Goal: Information Seeking & Learning: Learn about a topic

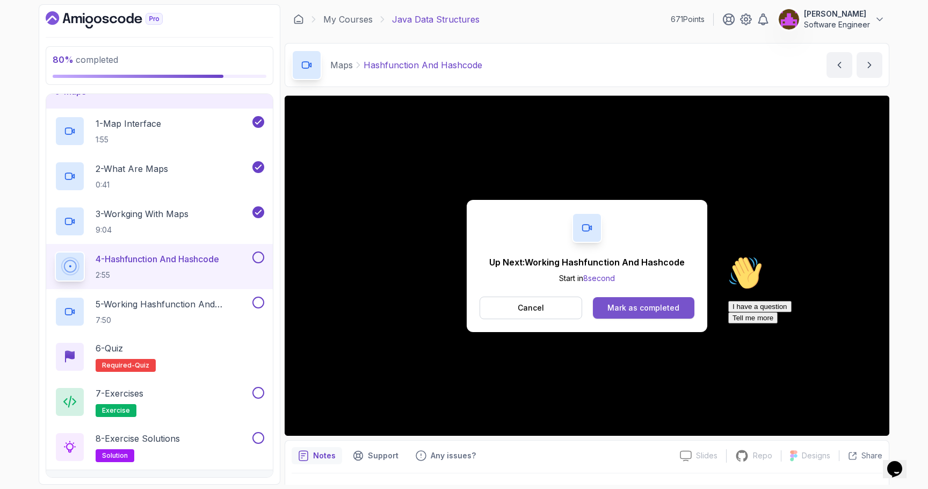
click at [649, 310] on div "Mark as completed" at bounding box center [643, 307] width 72 height 11
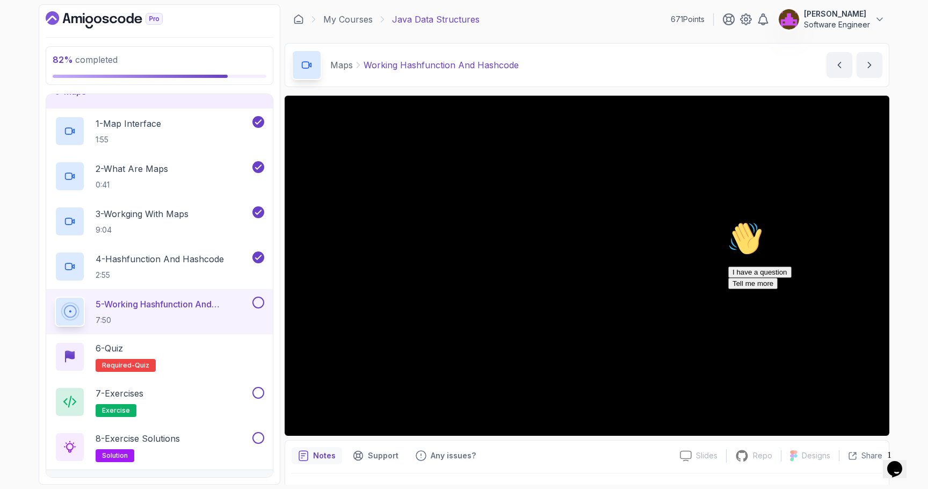
click at [728, 221] on div "Hi! How can we help? I have a question Tell me more" at bounding box center [824, 255] width 193 height 68
click at [616, 447] on div "Notes Support Any issues?" at bounding box center [481, 455] width 380 height 17
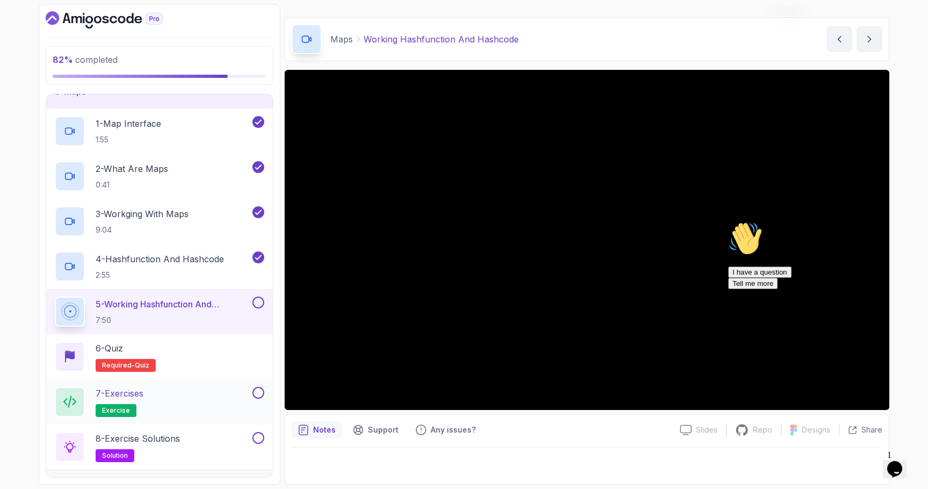
scroll to position [326, 0]
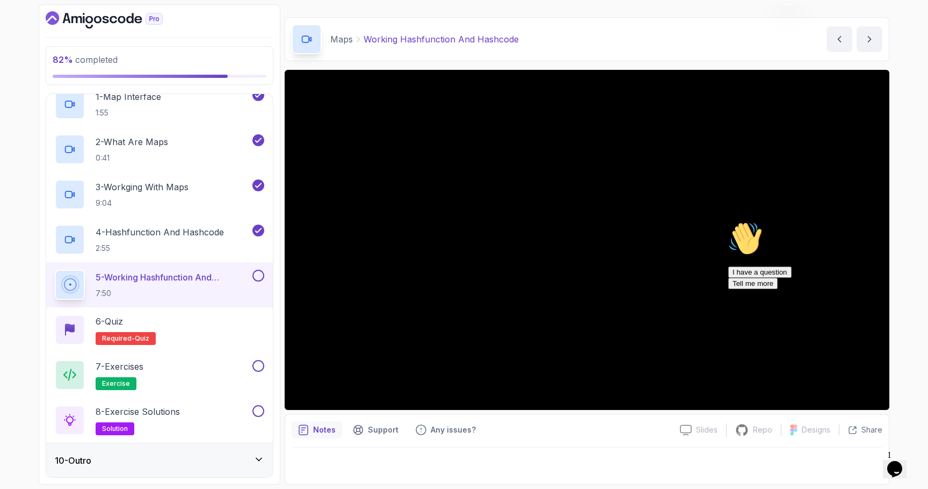
click at [212, 455] on div "10 - Outro" at bounding box center [159, 460] width 209 height 13
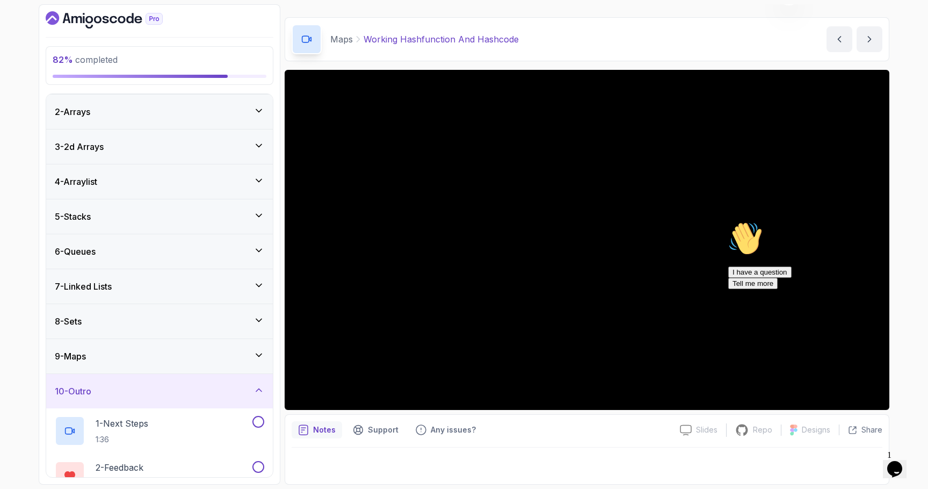
scroll to position [30, 0]
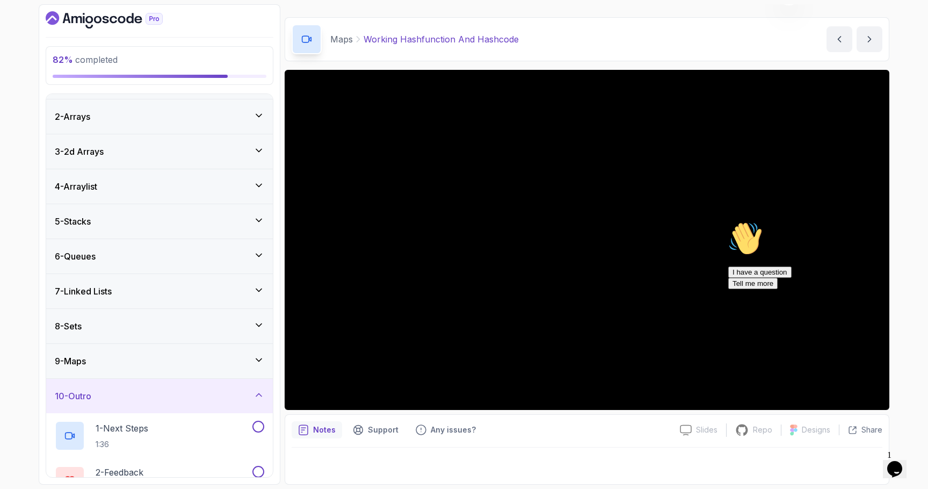
click at [198, 361] on div "9 - Maps" at bounding box center [159, 360] width 209 height 13
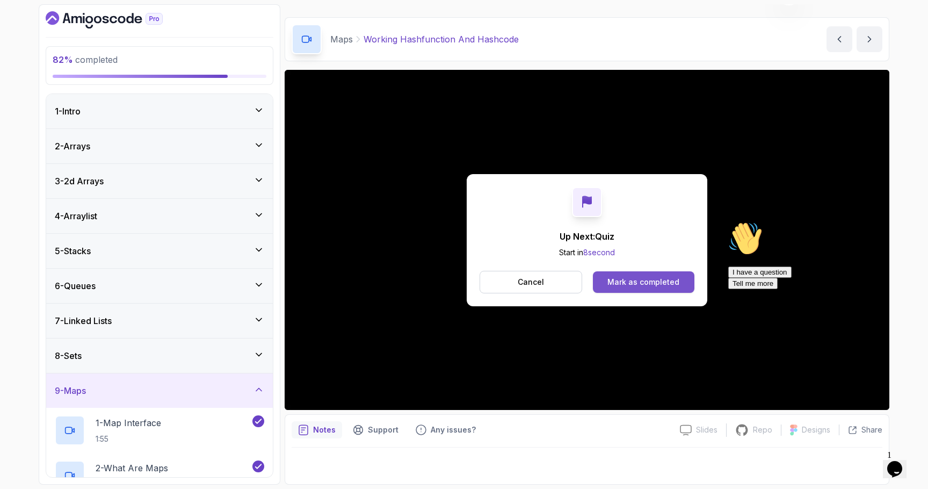
click at [645, 287] on button "Mark as completed" at bounding box center [643, 281] width 101 height 21
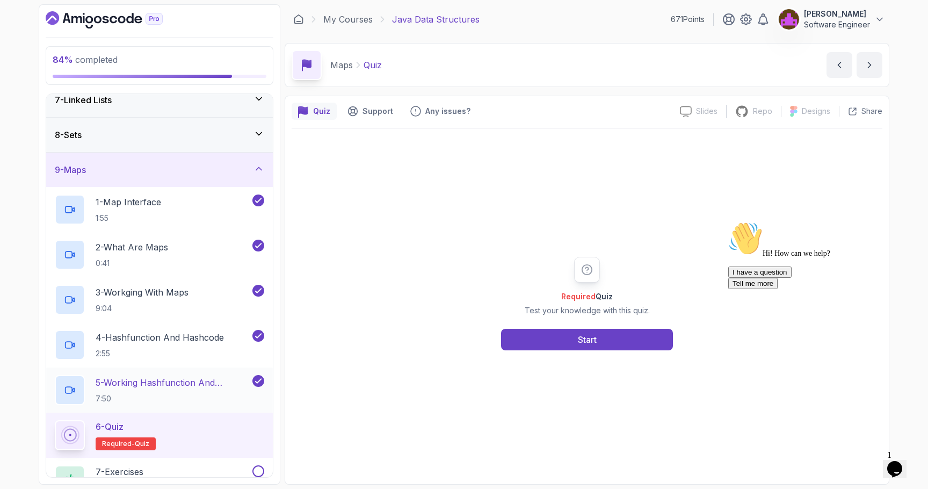
scroll to position [289, 0]
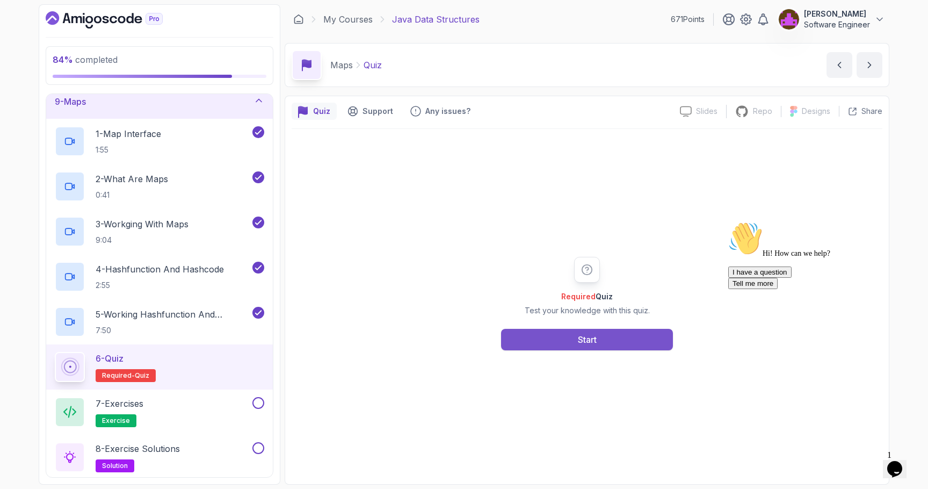
click at [571, 340] on button "Start" at bounding box center [587, 339] width 172 height 21
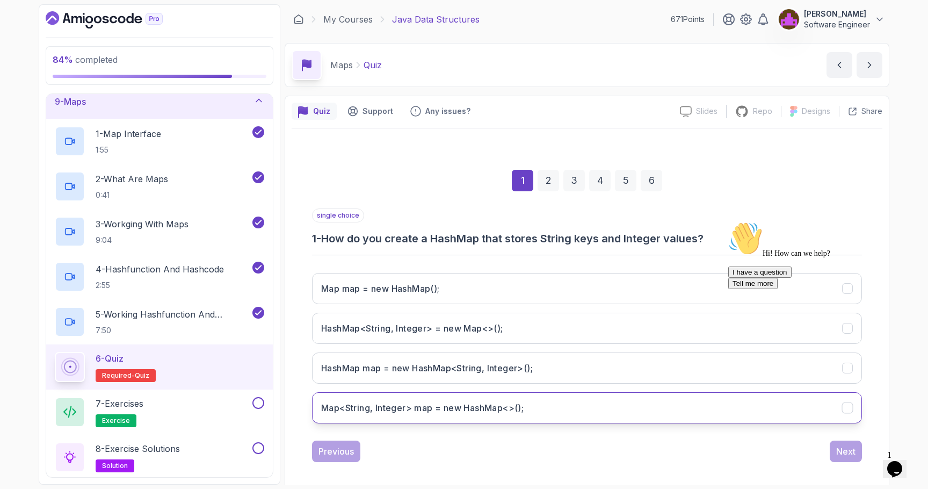
click at [428, 409] on h3 "Map<String, Integer> map = new HashMap<>();" at bounding box center [422, 407] width 202 height 13
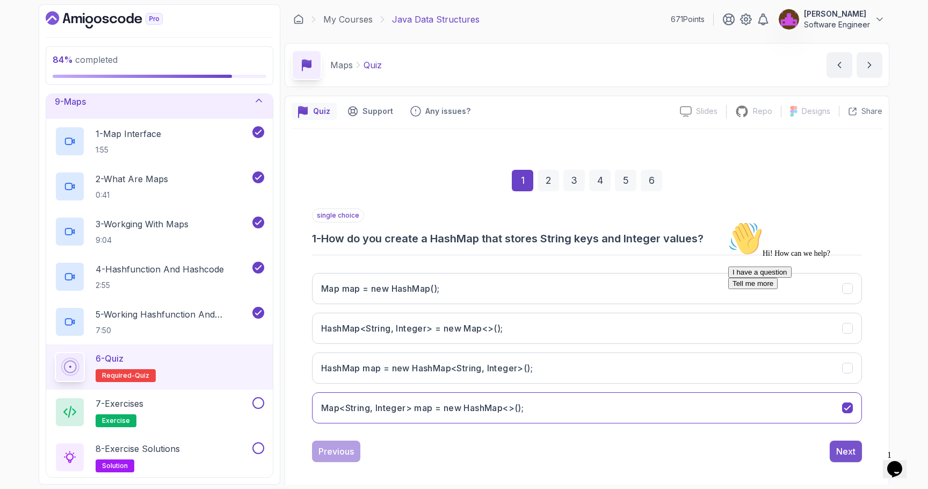
click at [845, 454] on div "Next" at bounding box center [845, 450] width 19 height 13
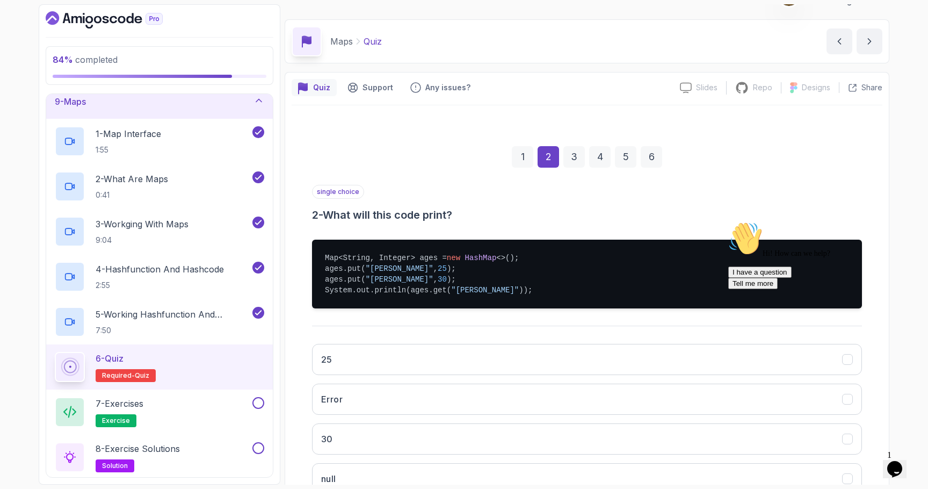
scroll to position [27, 0]
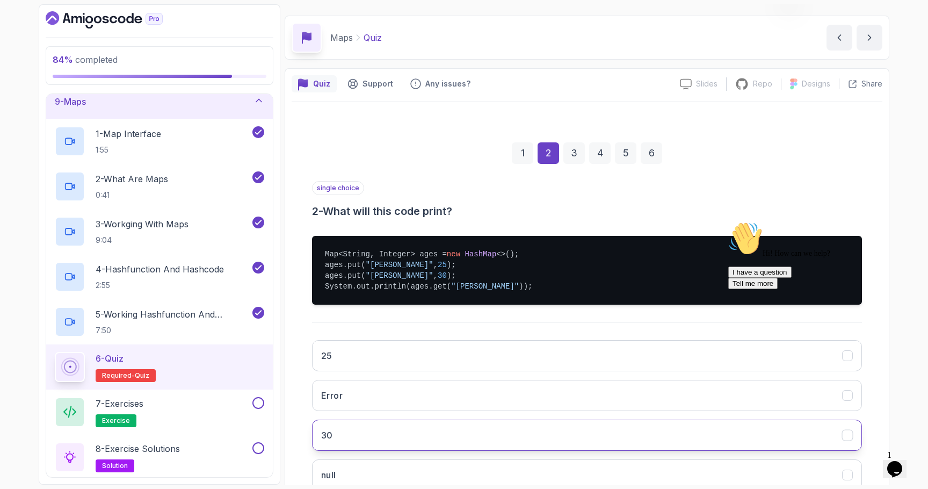
click at [406, 437] on button "30" at bounding box center [587, 434] width 550 height 31
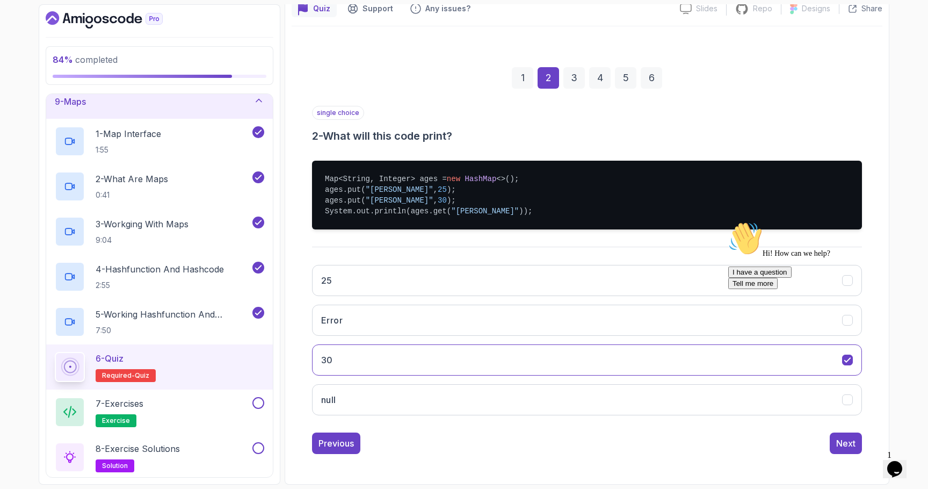
click at [826, 450] on div "Previous Next" at bounding box center [587, 442] width 550 height 21
click at [841, 446] on div "Next" at bounding box center [845, 442] width 19 height 13
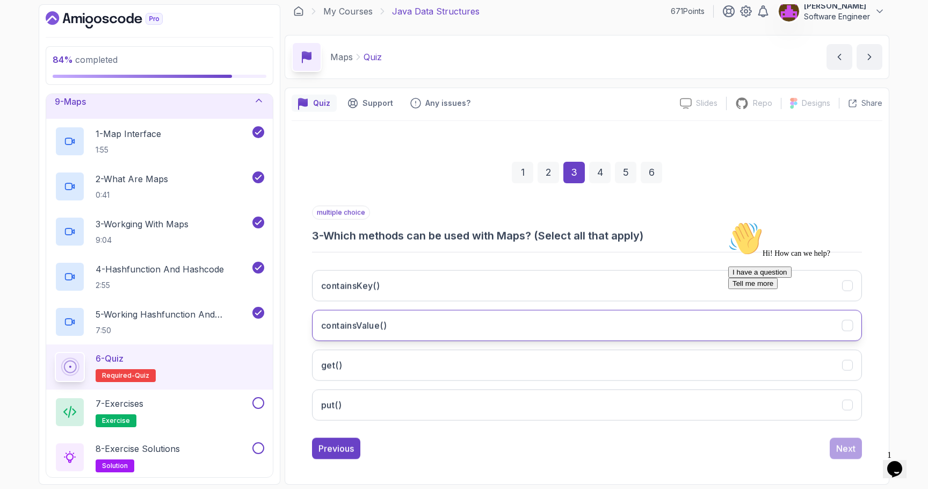
scroll to position [8, 0]
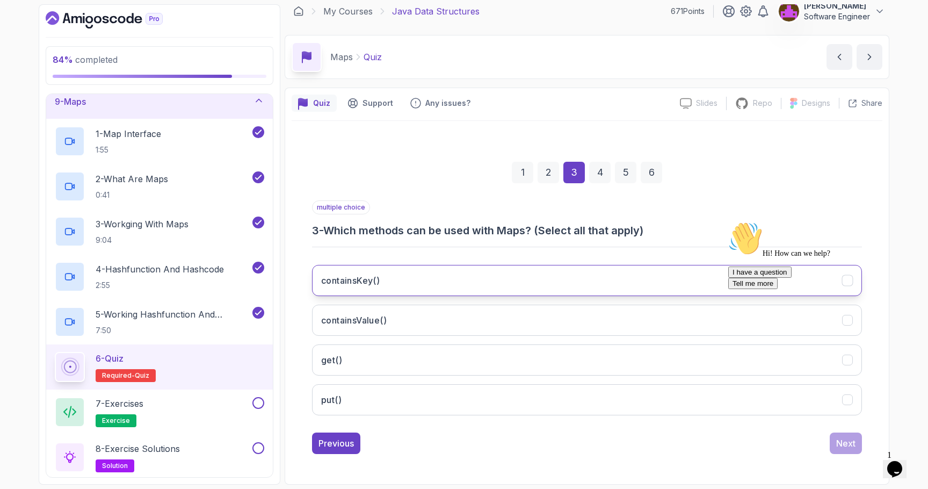
click at [543, 283] on button "containsKey()" at bounding box center [587, 280] width 550 height 31
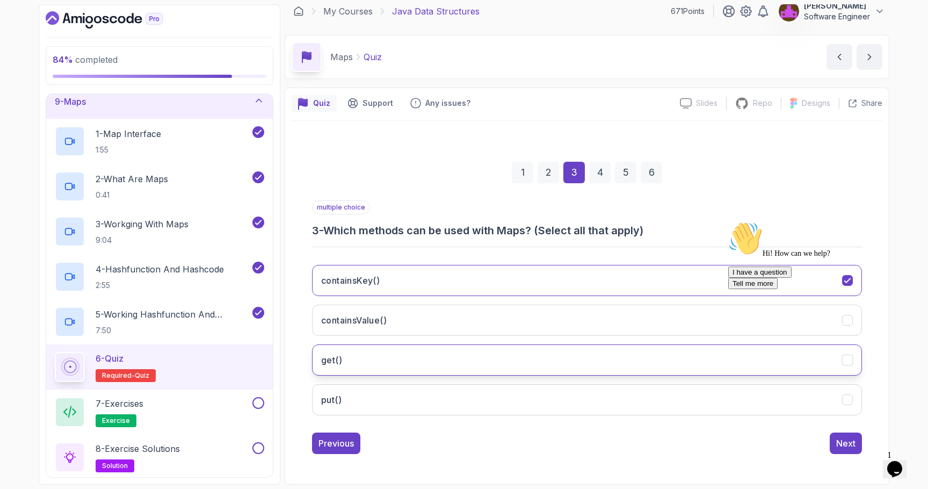
click at [508, 354] on button "get()" at bounding box center [587, 359] width 550 height 31
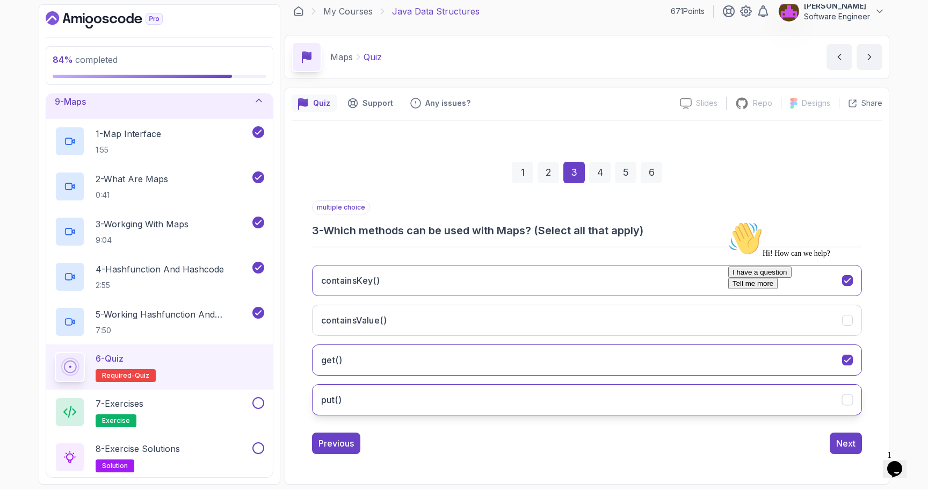
click at [522, 392] on button "put()" at bounding box center [587, 399] width 550 height 31
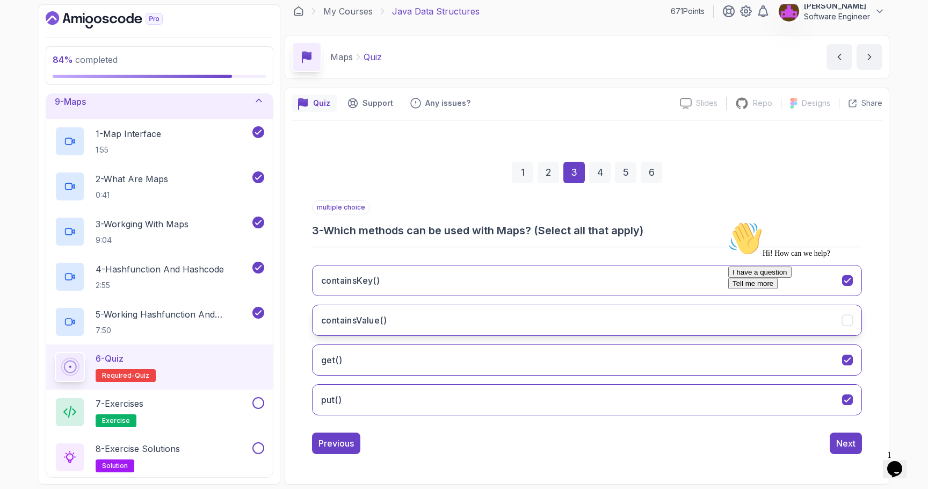
click at [398, 317] on button "containsValue()" at bounding box center [587, 319] width 550 height 31
click at [831, 446] on button "Next" at bounding box center [845, 442] width 32 height 21
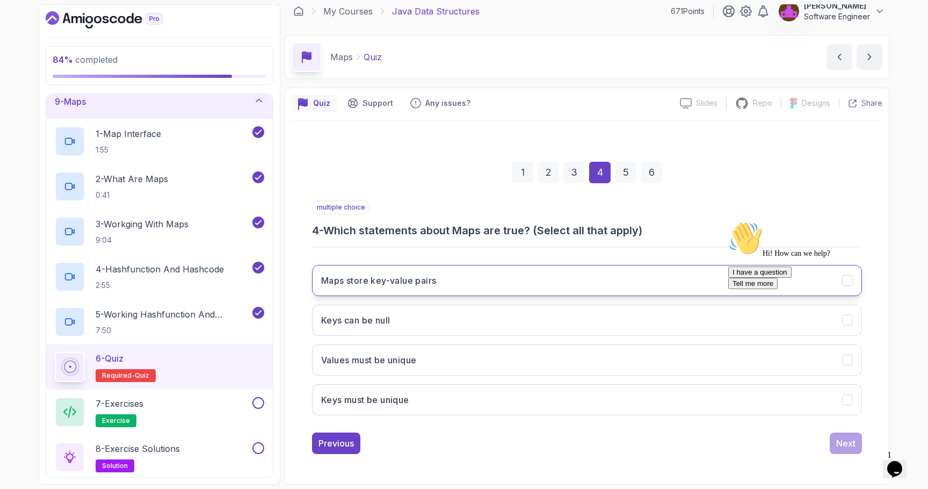
click at [506, 291] on button "Maps store key-value pairs" at bounding box center [587, 280] width 550 height 31
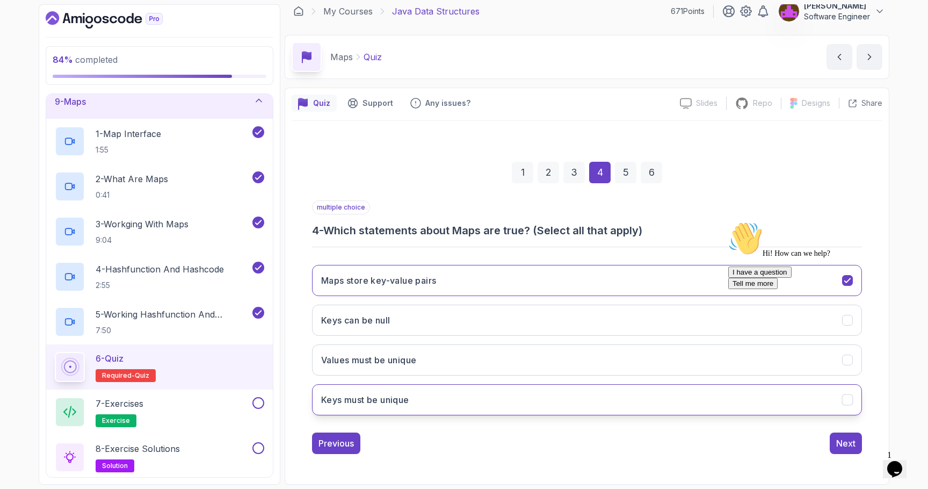
click at [442, 403] on button "Keys must be unique" at bounding box center [587, 399] width 550 height 31
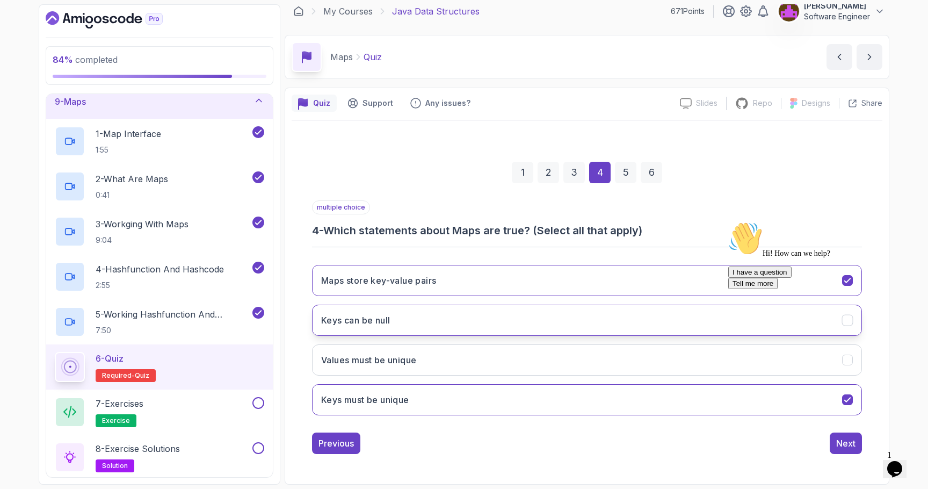
click at [427, 324] on button "Keys can be null" at bounding box center [587, 319] width 550 height 31
click at [833, 441] on button "Next" at bounding box center [845, 442] width 32 height 21
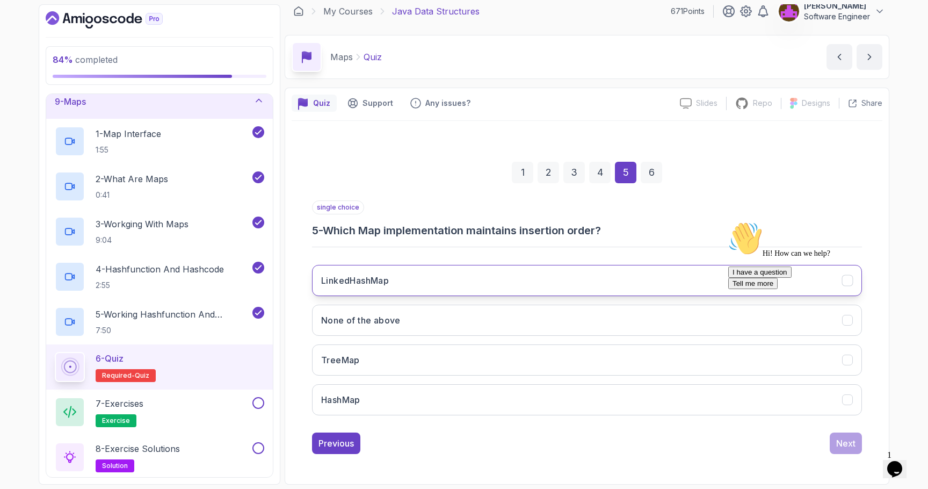
click at [431, 282] on button "LinkedHashMap" at bounding box center [587, 280] width 550 height 31
click at [839, 443] on div "Next" at bounding box center [845, 442] width 19 height 13
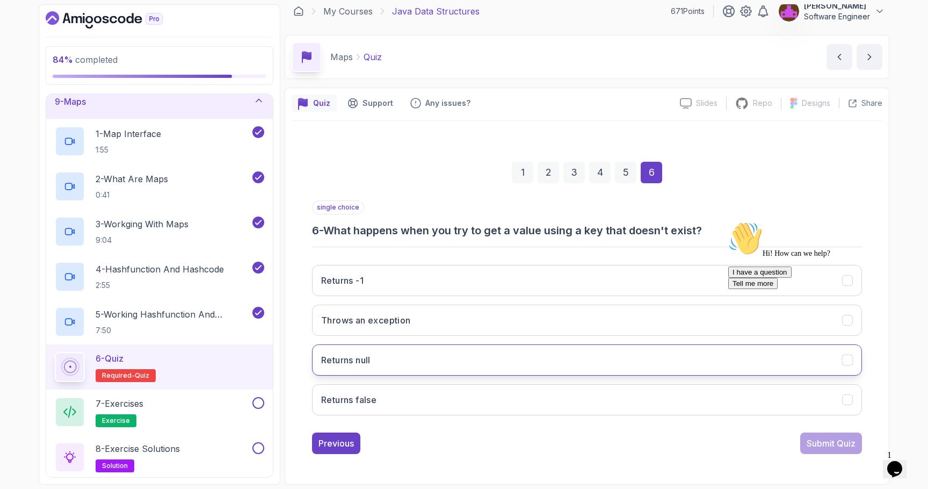
click at [426, 356] on button "Returns null" at bounding box center [587, 359] width 550 height 31
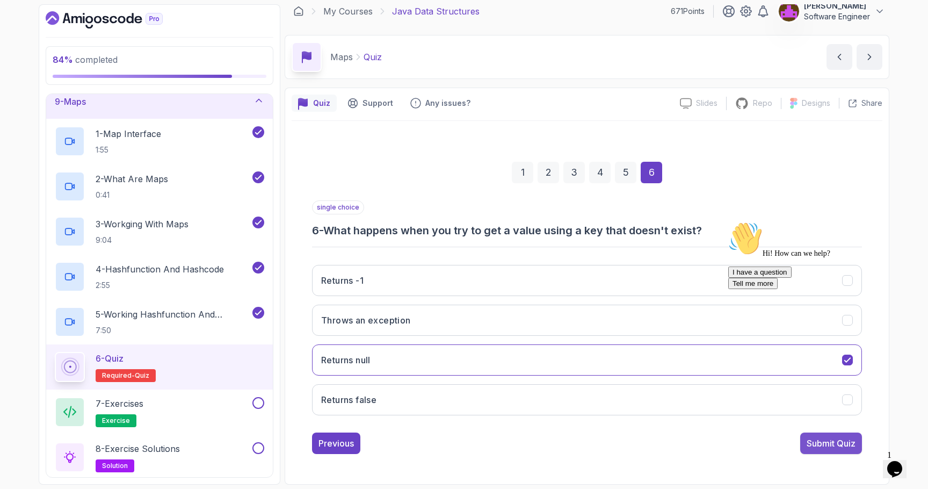
click at [802, 446] on button "Submit Quiz" at bounding box center [831, 442] width 62 height 21
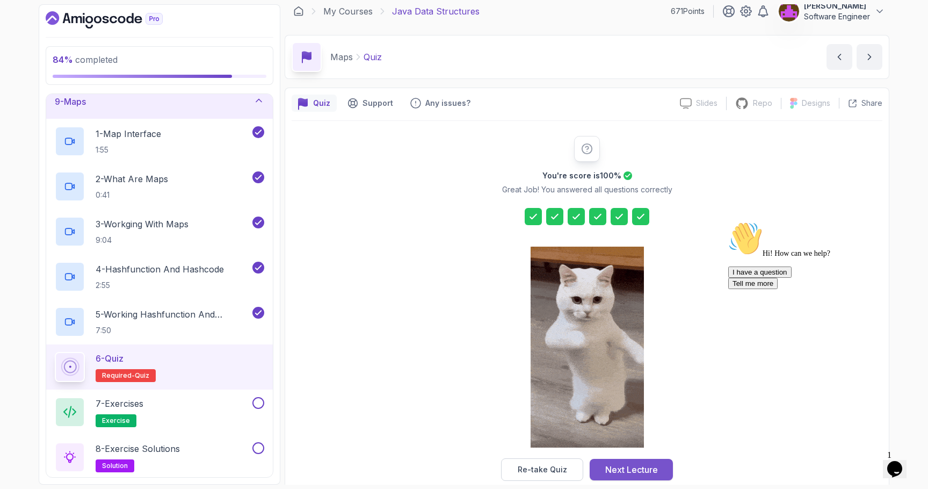
click at [630, 466] on div "Next Lecture" at bounding box center [631, 469] width 53 height 13
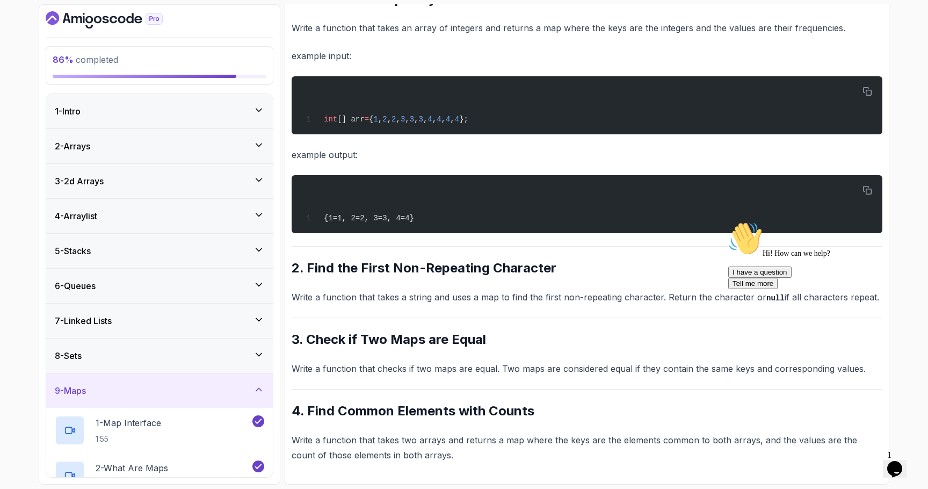
click at [150, 358] on div "8 - Sets" at bounding box center [159, 355] width 209 height 13
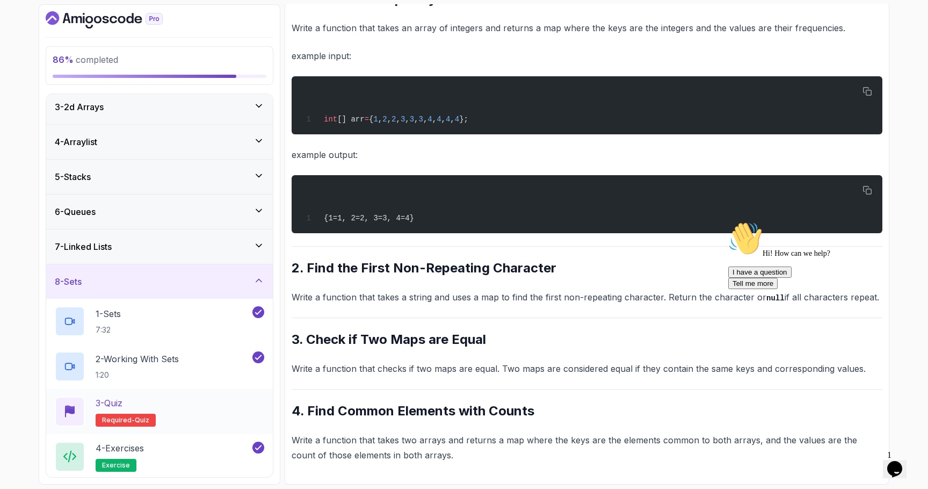
scroll to position [45, 0]
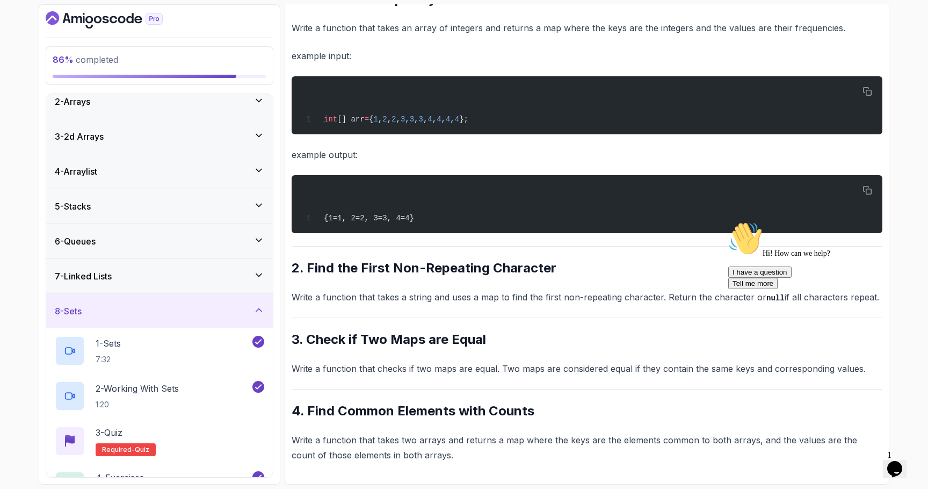
click at [180, 268] on div "7 - Linked Lists" at bounding box center [159, 276] width 227 height 34
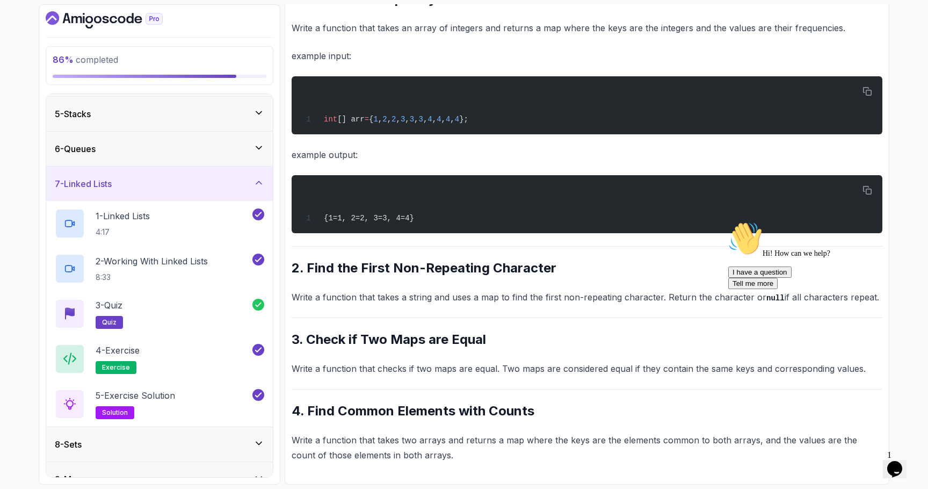
scroll to position [191, 0]
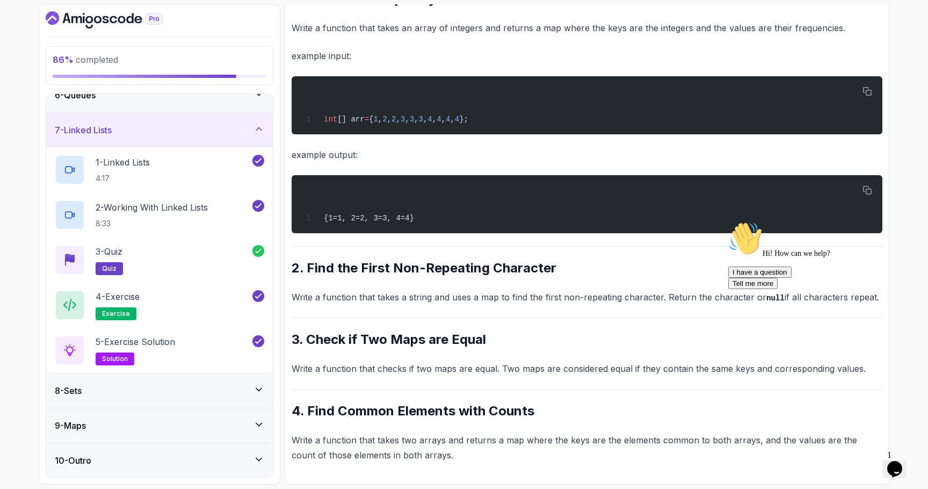
click at [162, 387] on div "8 - Sets" at bounding box center [159, 390] width 209 height 13
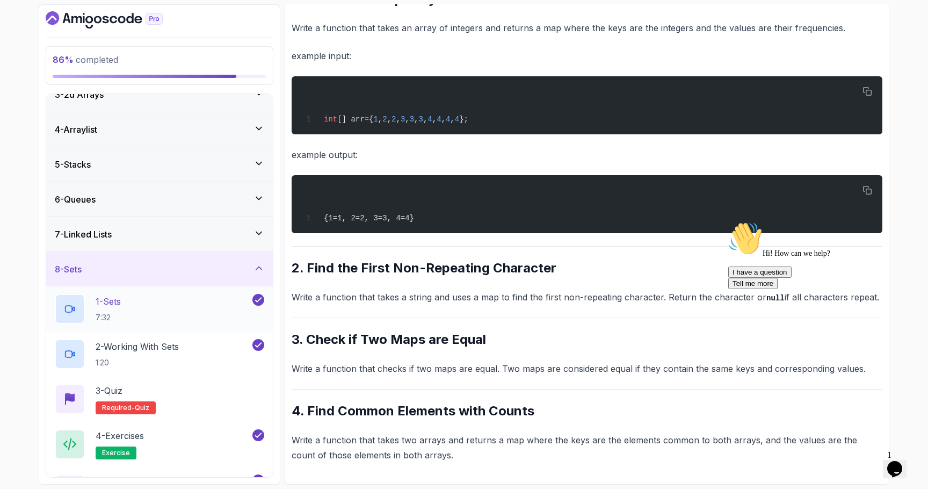
scroll to position [89, 0]
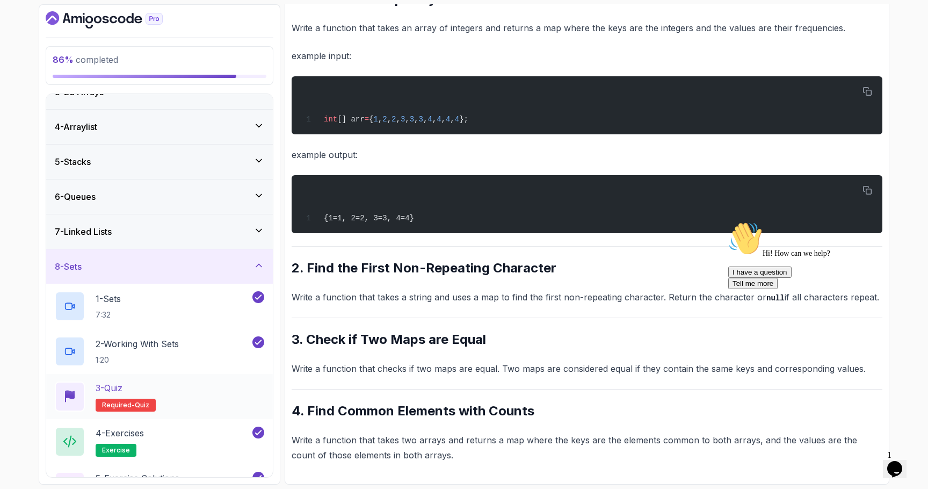
click at [198, 388] on div "3 - Quiz Required- quiz" at bounding box center [159, 396] width 209 height 30
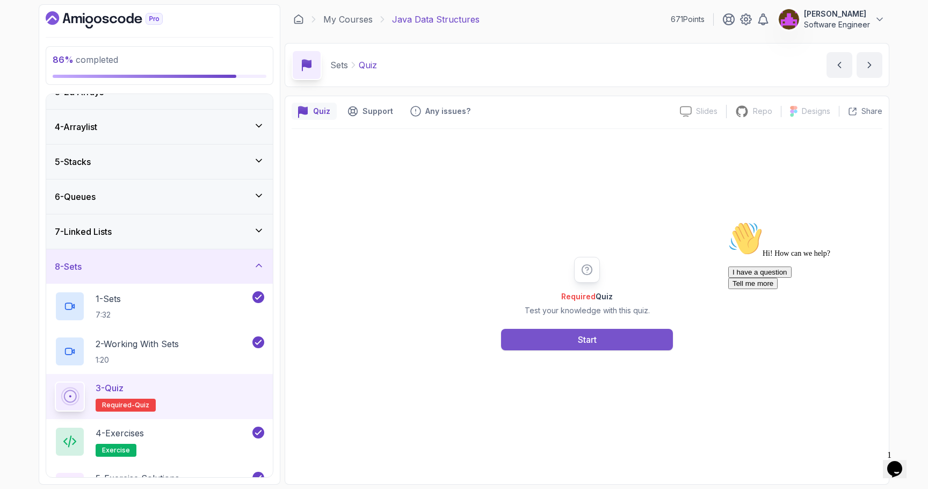
click at [608, 339] on button "Start" at bounding box center [587, 339] width 172 height 21
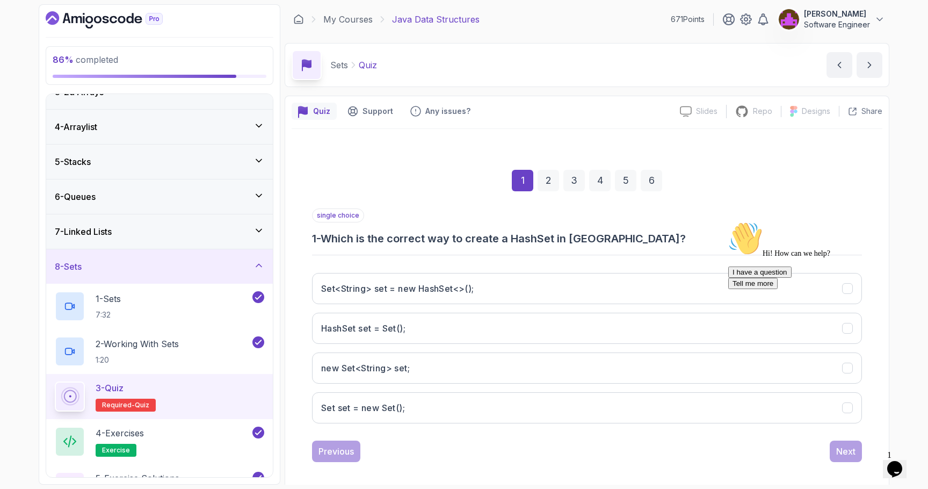
scroll to position [8, 0]
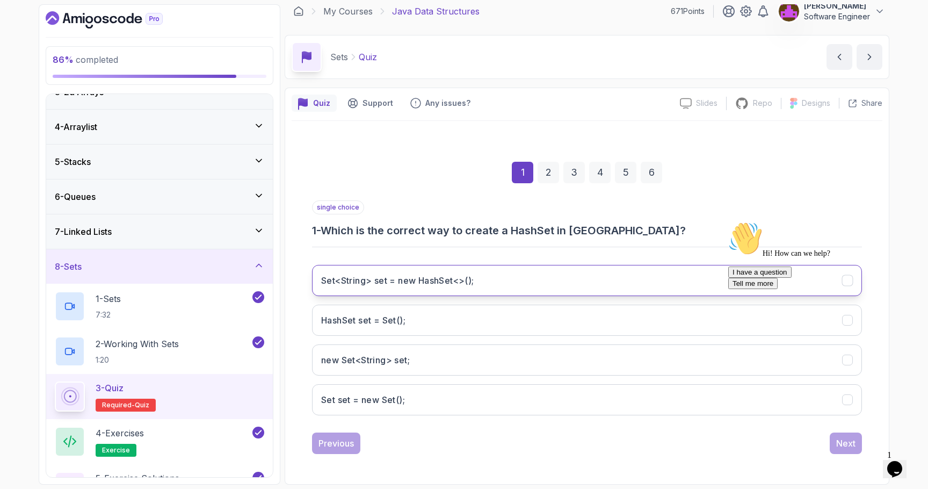
click at [489, 276] on button "Set<String> set = new HashSet<>();" at bounding box center [587, 280] width 550 height 31
click at [834, 444] on button "Next" at bounding box center [845, 442] width 32 height 21
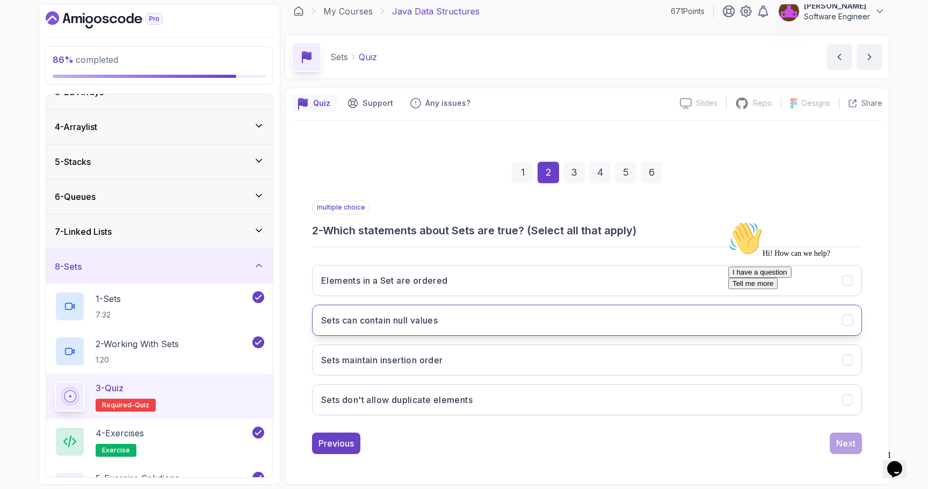
click at [443, 330] on button "Sets can contain null values" at bounding box center [587, 319] width 550 height 31
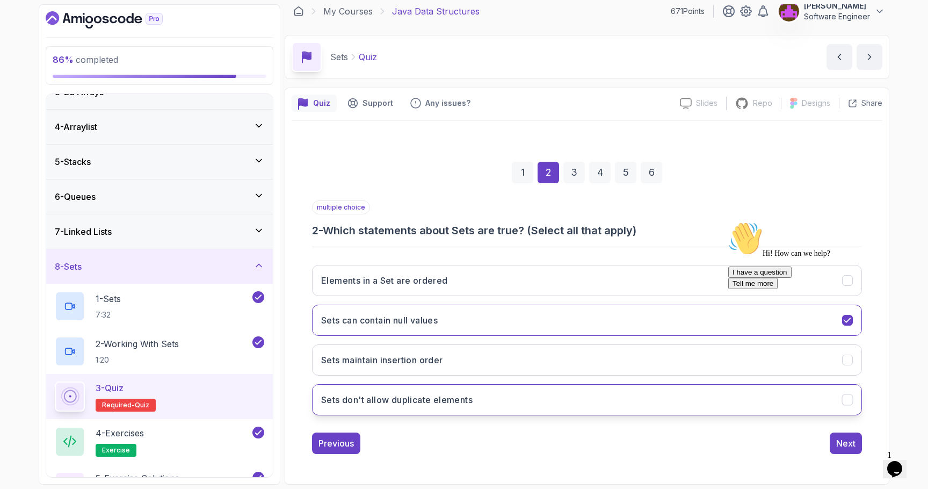
click at [426, 404] on h3 "Sets don't allow duplicate elements" at bounding box center [396, 399] width 151 height 13
click at [833, 446] on button "Next" at bounding box center [845, 442] width 32 height 21
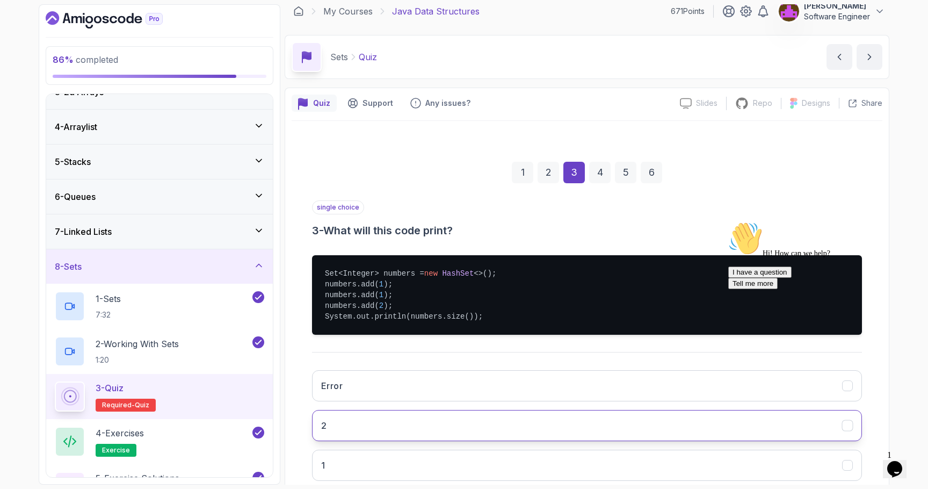
click at [365, 425] on button "2" at bounding box center [587, 425] width 550 height 31
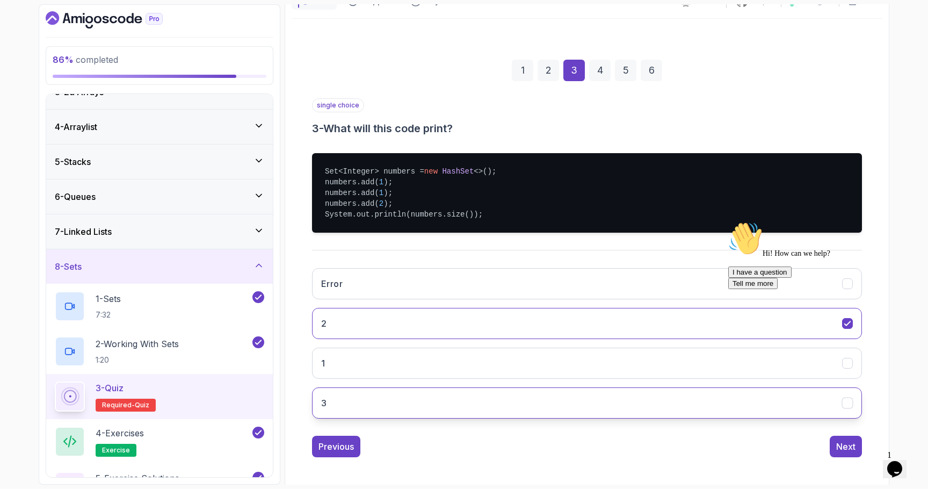
scroll to position [113, 0]
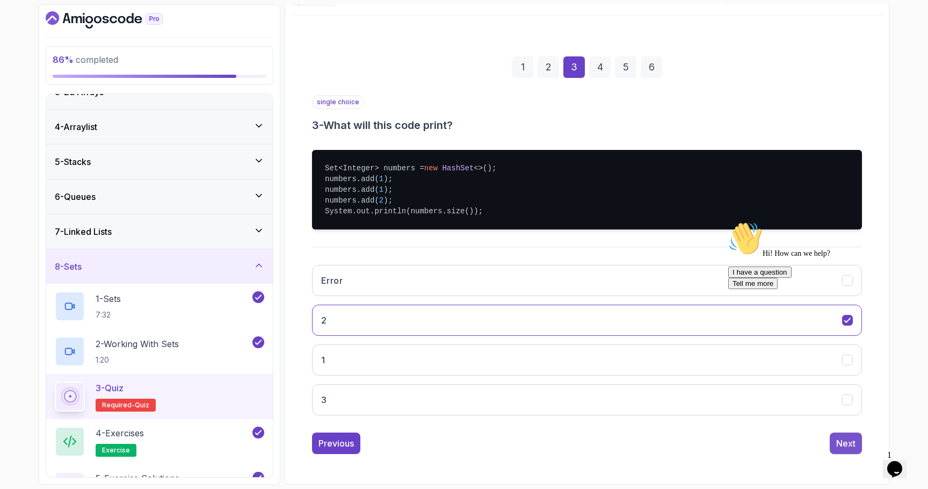
click at [841, 441] on div "Next" at bounding box center [845, 442] width 19 height 13
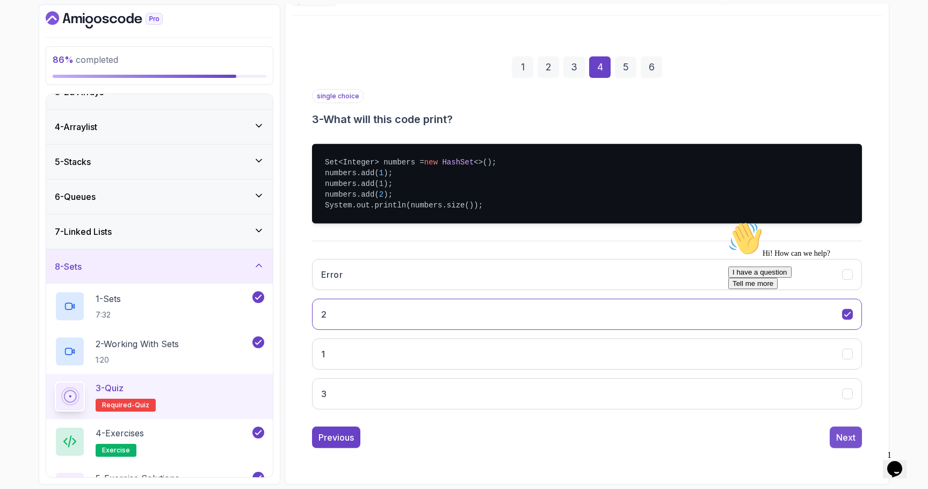
scroll to position [8, 0]
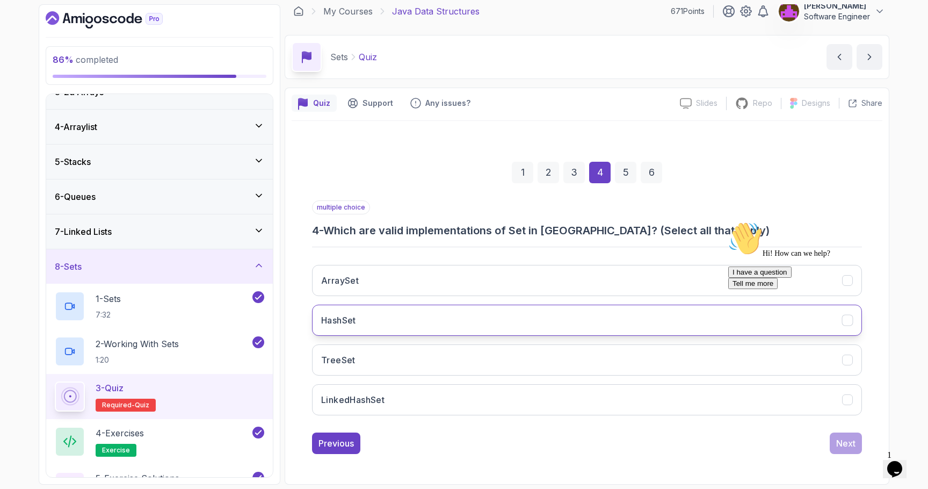
click at [368, 315] on button "HashSet" at bounding box center [587, 319] width 550 height 31
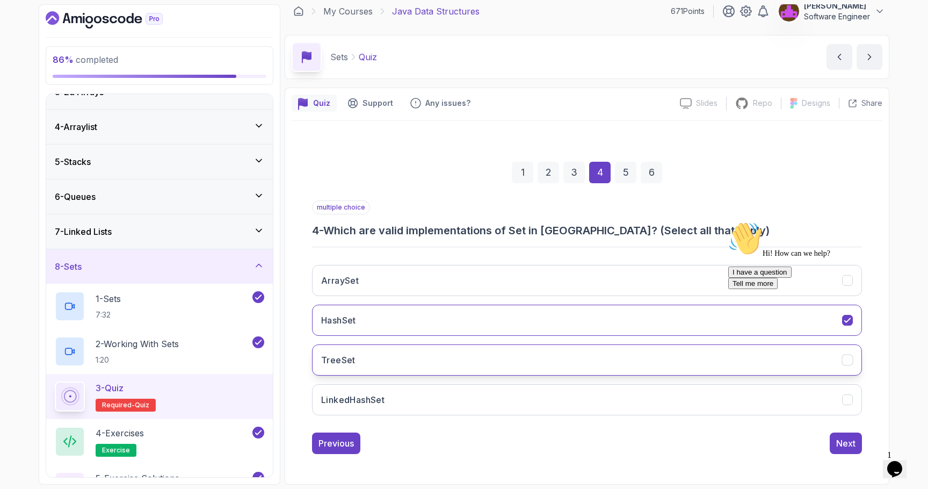
click at [369, 352] on button "TreeSet" at bounding box center [587, 359] width 550 height 31
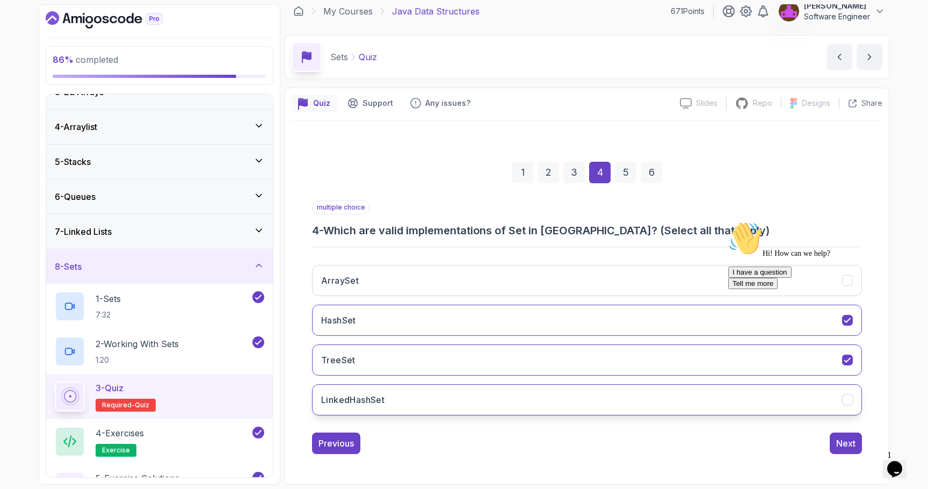
click at [384, 397] on h3 "LinkedHashSet" at bounding box center [352, 399] width 63 height 13
click at [844, 447] on div "Next" at bounding box center [845, 442] width 19 height 13
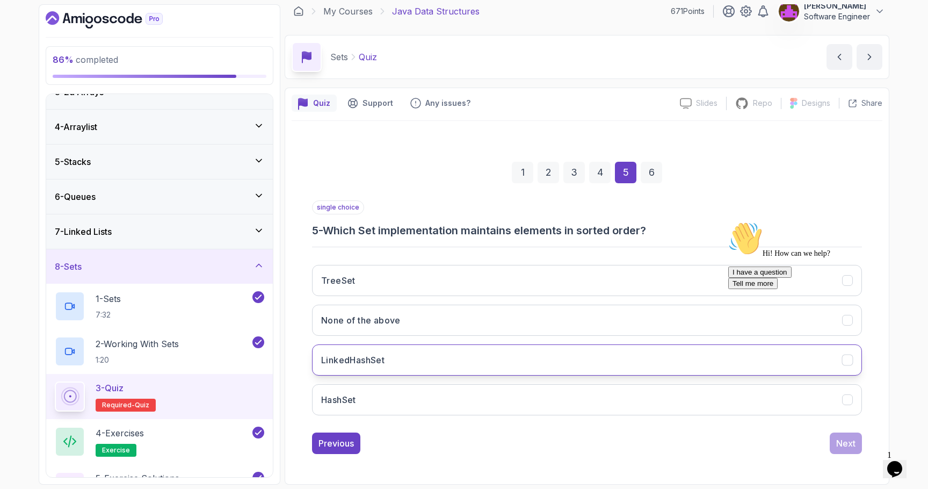
click at [419, 346] on button "LinkedHashSet" at bounding box center [587, 359] width 550 height 31
click at [837, 447] on div "Next" at bounding box center [845, 442] width 19 height 13
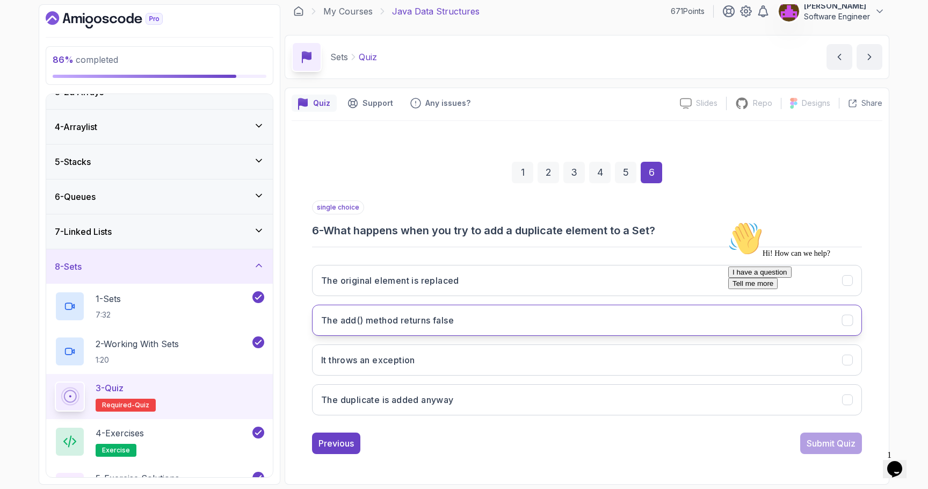
click at [469, 319] on button "The add() method returns false" at bounding box center [587, 319] width 550 height 31
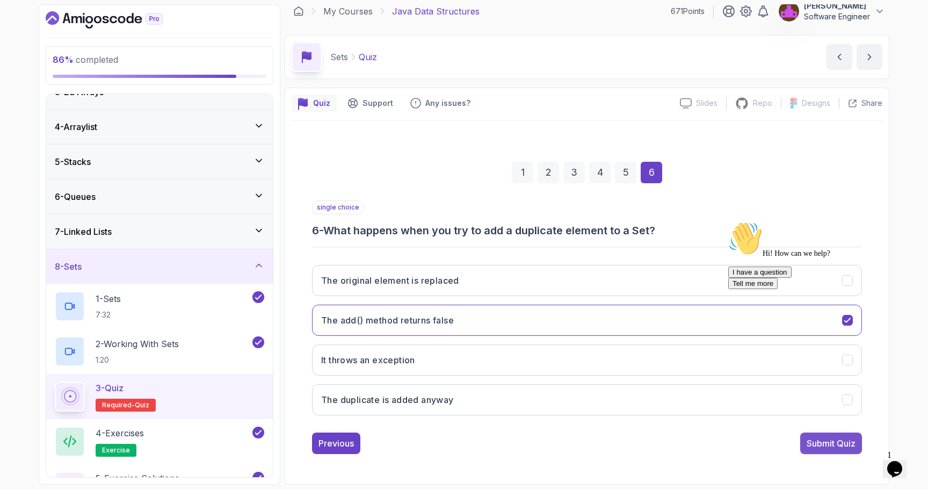
click at [809, 444] on div "Submit Quiz" at bounding box center [830, 442] width 49 height 13
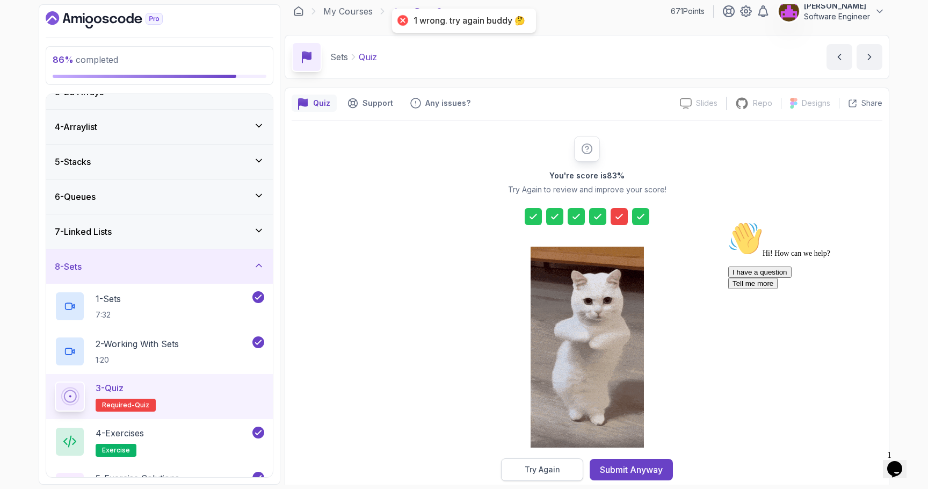
click at [554, 467] on div "Try Again" at bounding box center [541, 469] width 35 height 11
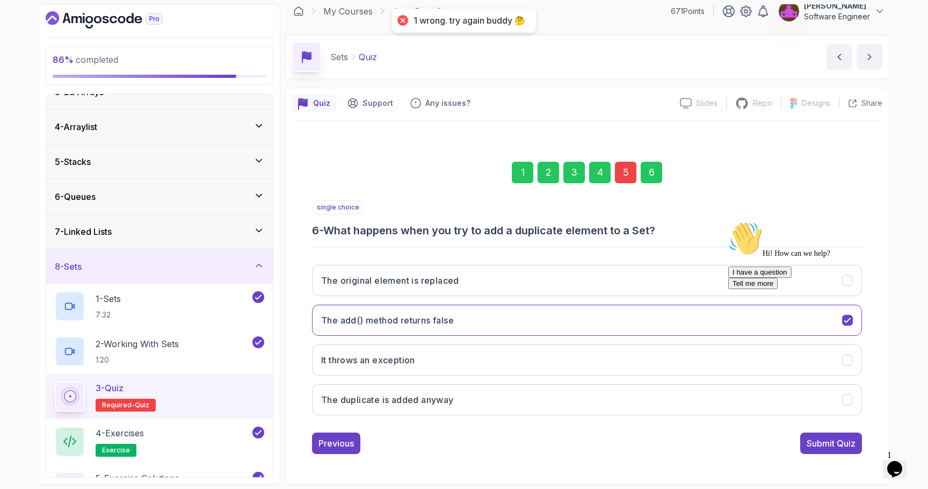
click at [622, 170] on div "5" at bounding box center [625, 172] width 21 height 21
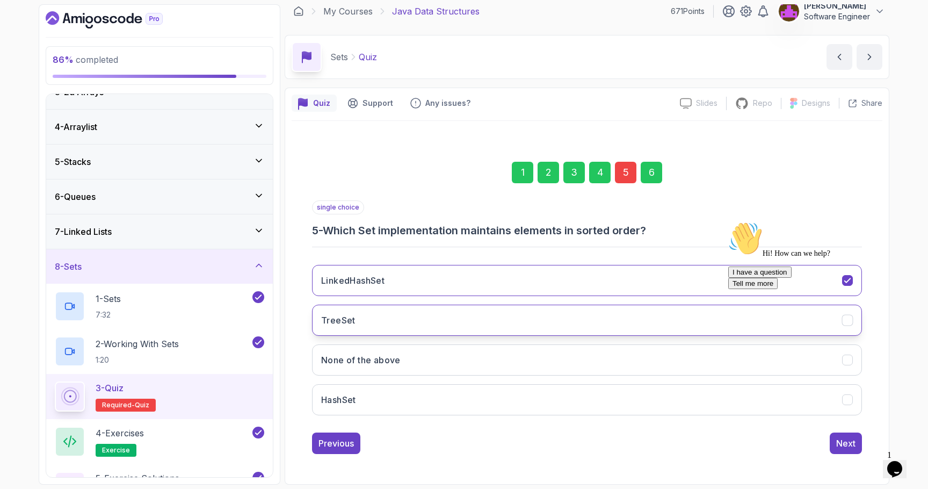
click at [532, 323] on button "TreeSet" at bounding box center [587, 319] width 550 height 31
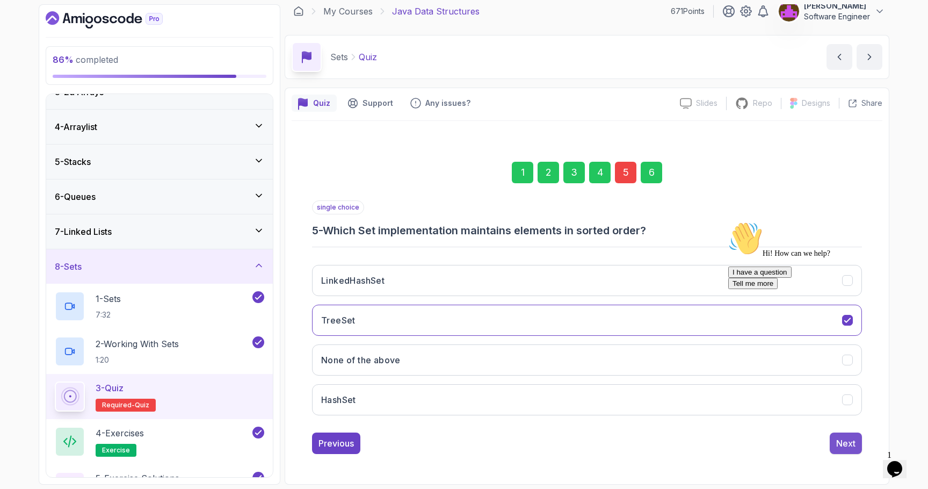
click at [836, 447] on div "Next" at bounding box center [845, 442] width 19 height 13
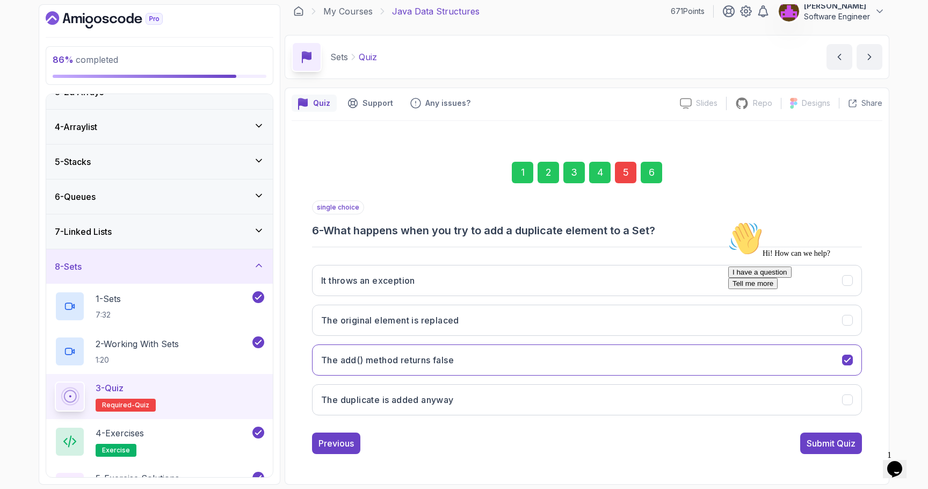
click at [836, 447] on div "Submit Quiz" at bounding box center [830, 442] width 49 height 13
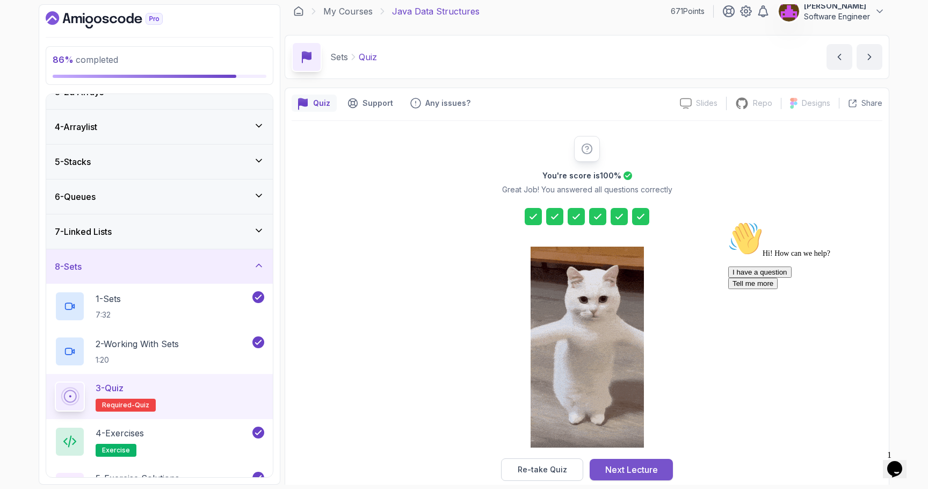
click at [625, 471] on div "Next Lecture" at bounding box center [631, 469] width 53 height 13
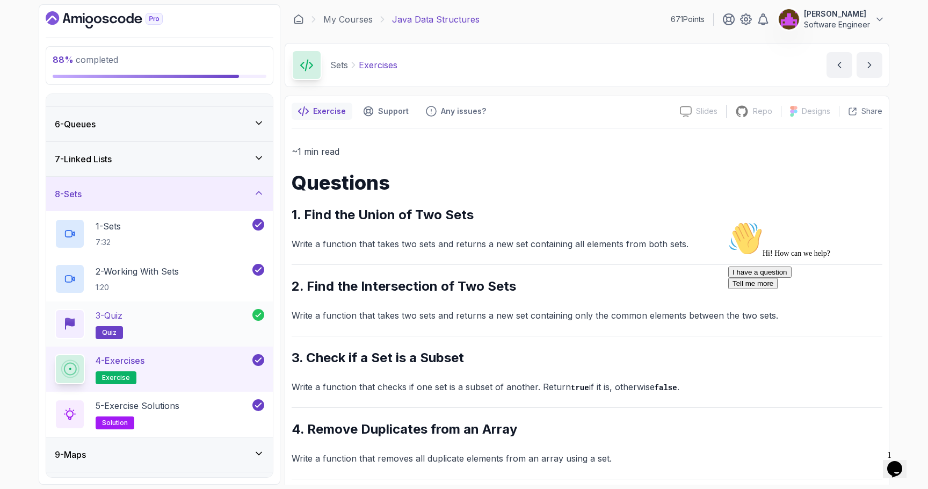
scroll to position [164, 0]
click at [174, 161] on div "7 - Linked Lists" at bounding box center [159, 156] width 209 height 13
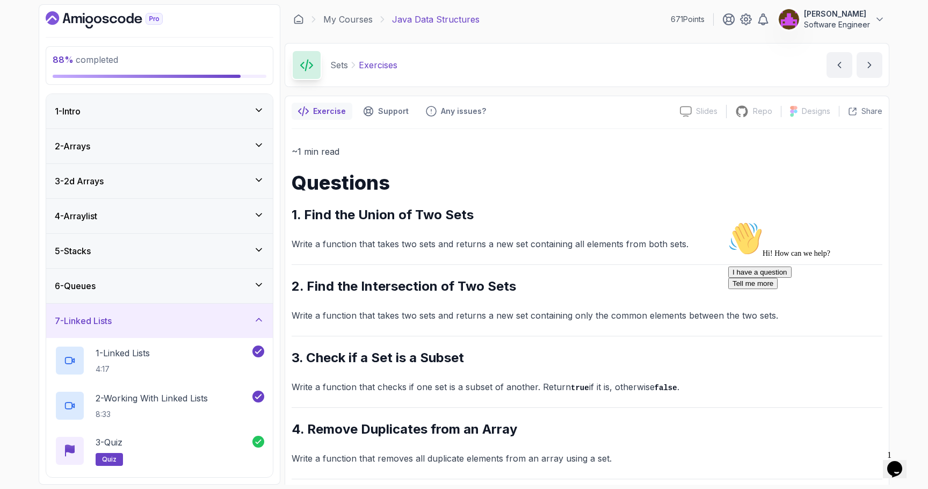
scroll to position [5, 0]
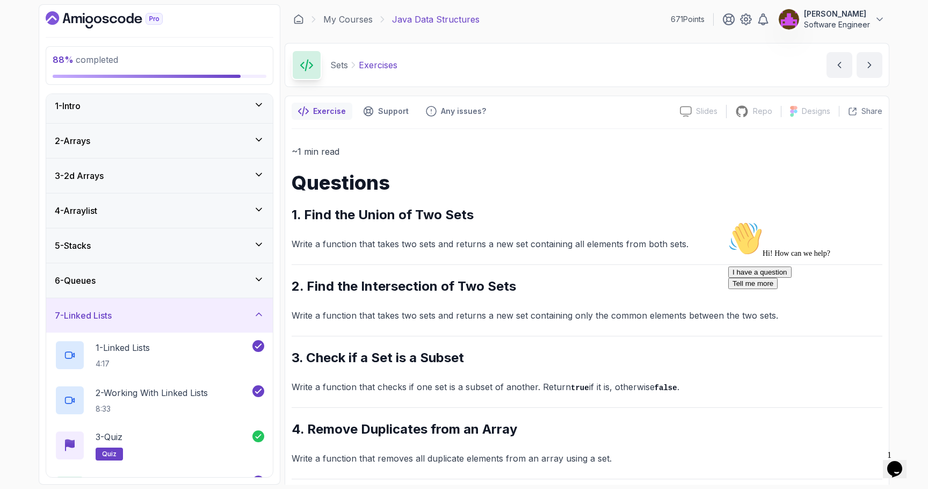
click at [166, 276] on div "6 - Queues" at bounding box center [159, 280] width 209 height 13
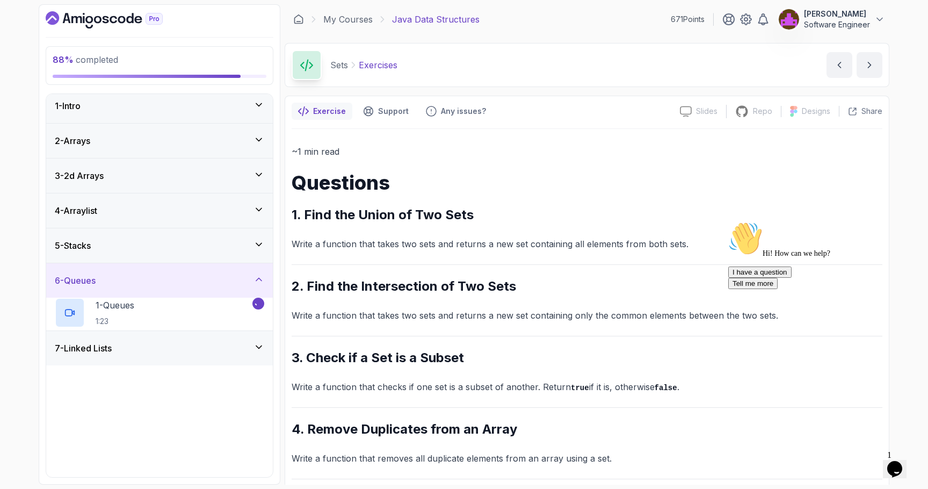
scroll to position [0, 0]
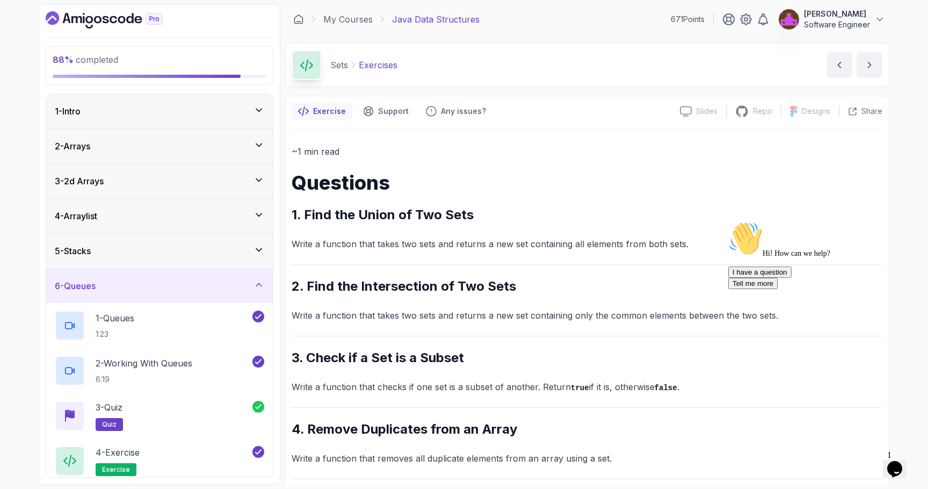
click at [191, 241] on div "5 - Stacks" at bounding box center [159, 251] width 227 height 34
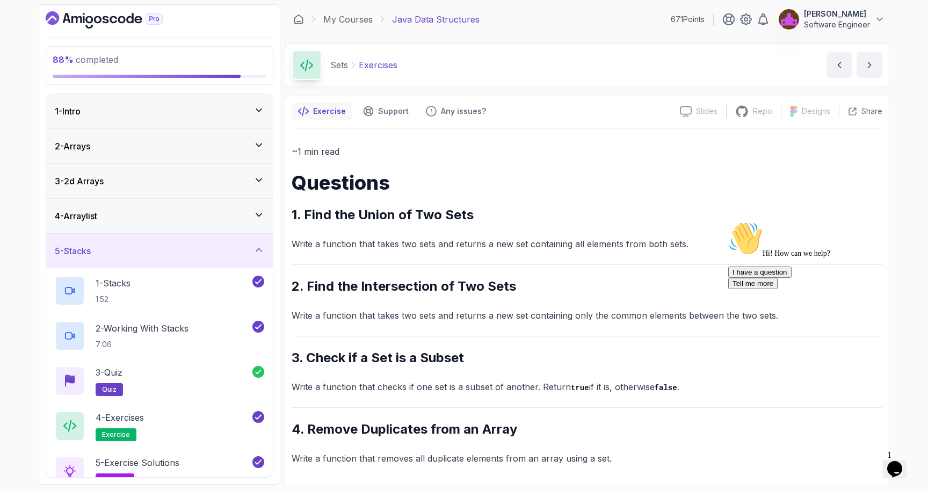
click at [180, 219] on div "4 - Arraylist" at bounding box center [159, 215] width 209 height 13
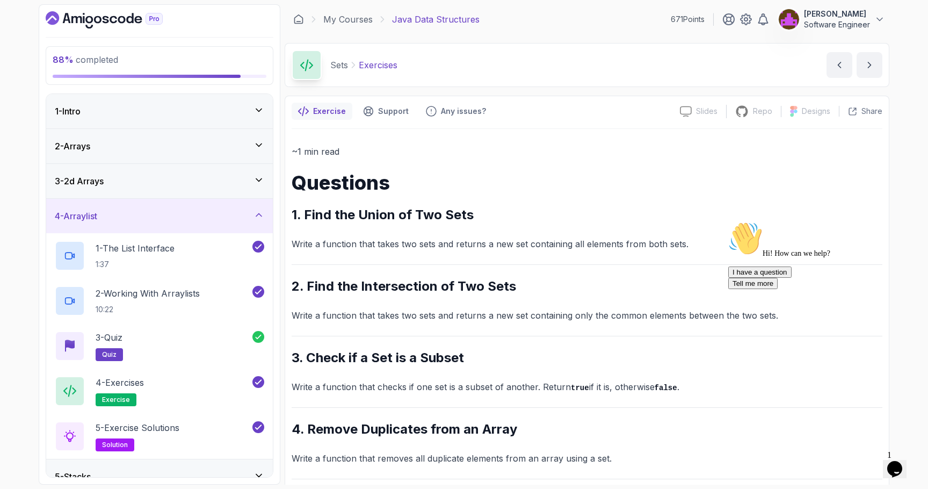
click at [183, 184] on div "3 - 2d Arrays" at bounding box center [159, 180] width 209 height 13
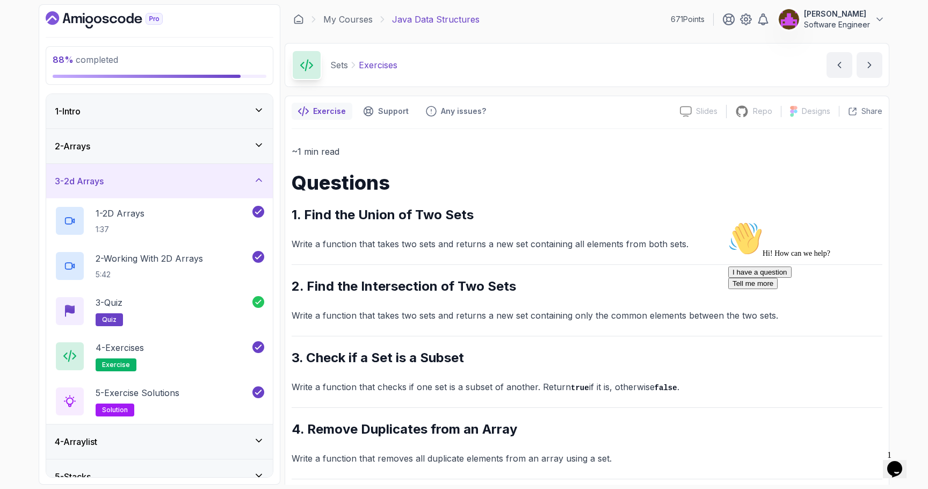
click at [174, 161] on div "2 - Arrays" at bounding box center [159, 146] width 227 height 34
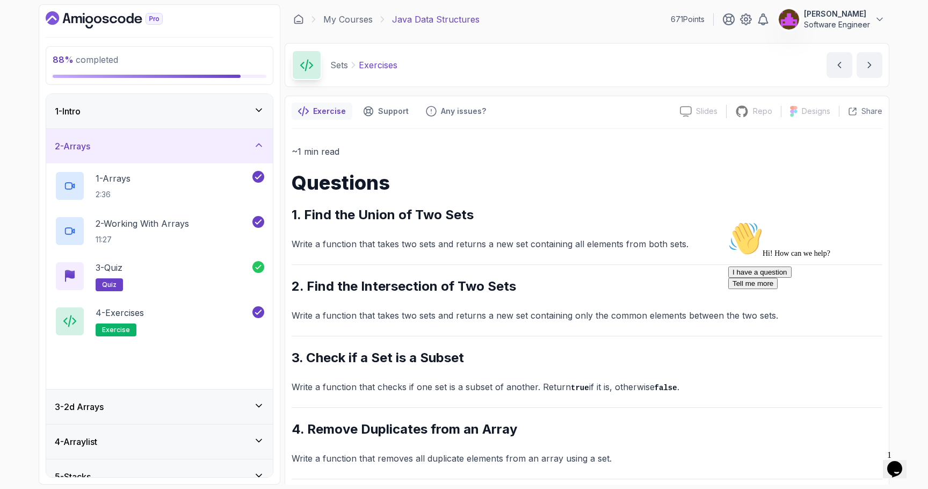
click at [168, 124] on div "1 - Intro" at bounding box center [159, 111] width 227 height 34
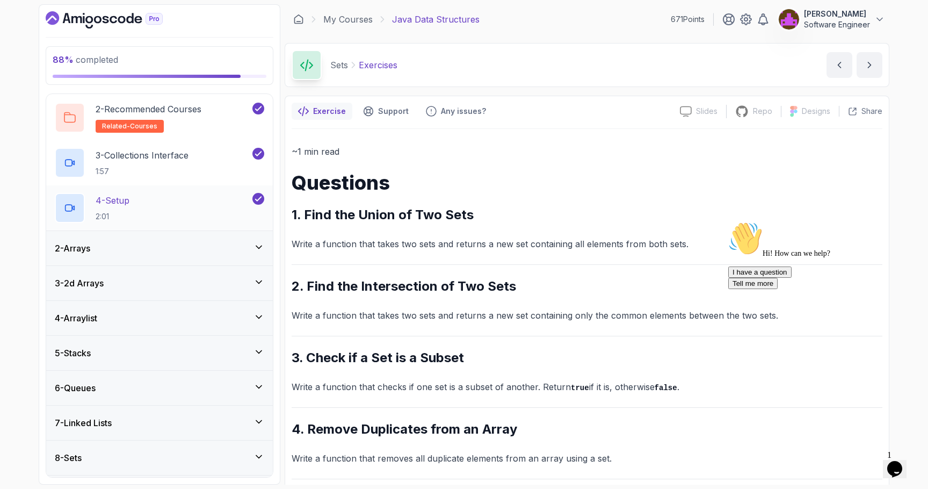
scroll to position [145, 0]
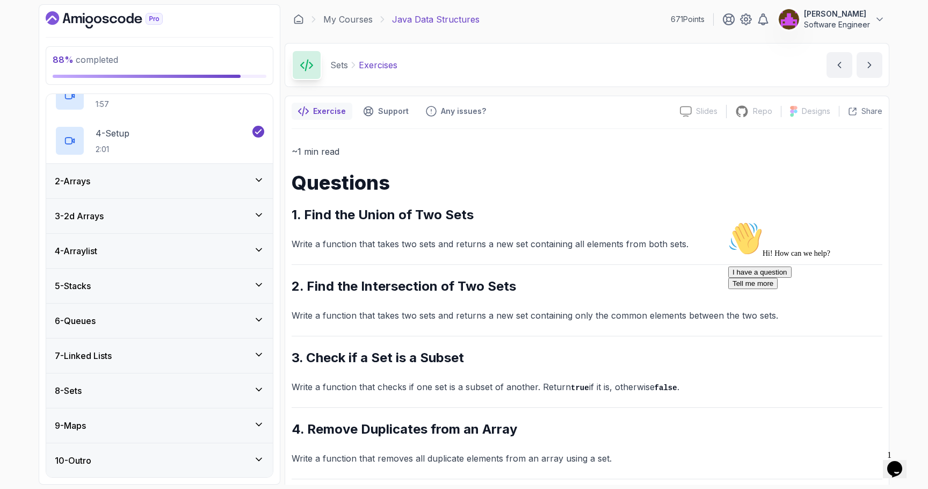
click at [139, 332] on div "6 - Queues" at bounding box center [159, 320] width 227 height 34
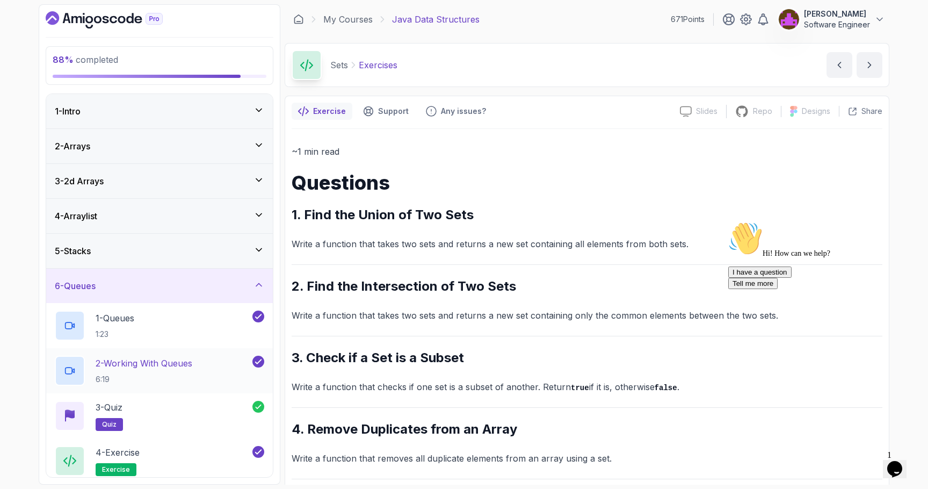
scroll to position [191, 0]
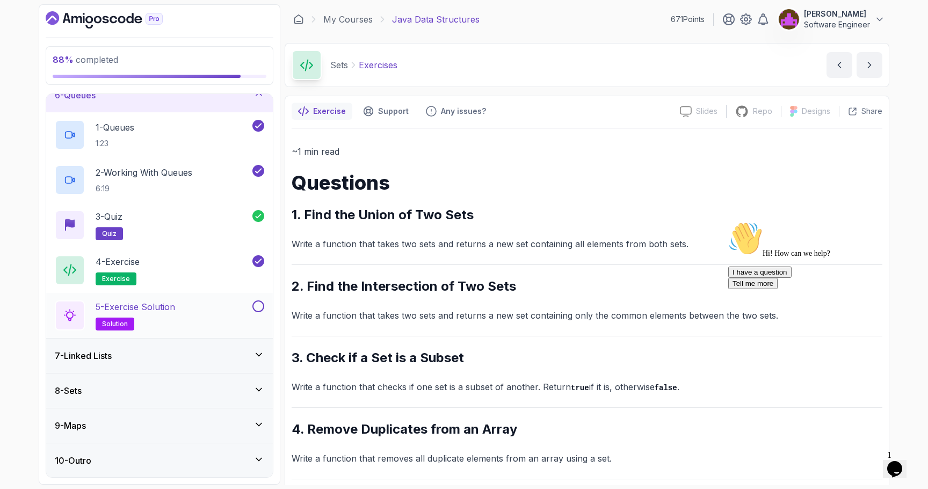
click at [257, 307] on button at bounding box center [258, 306] width 12 height 12
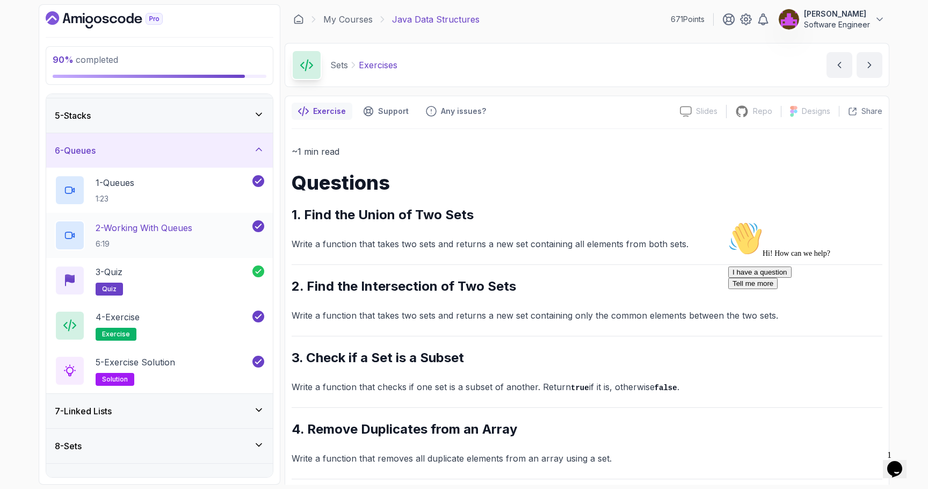
scroll to position [121, 0]
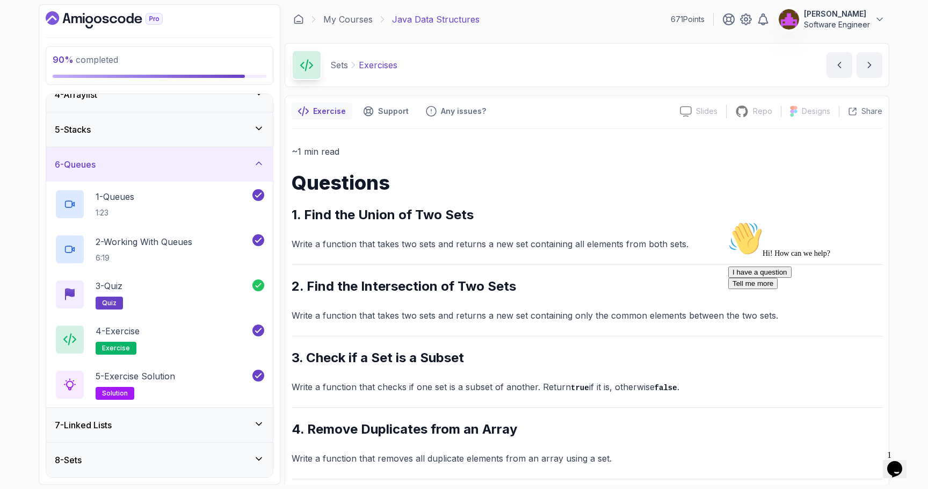
click at [195, 135] on div "5 - Stacks" at bounding box center [159, 129] width 209 height 13
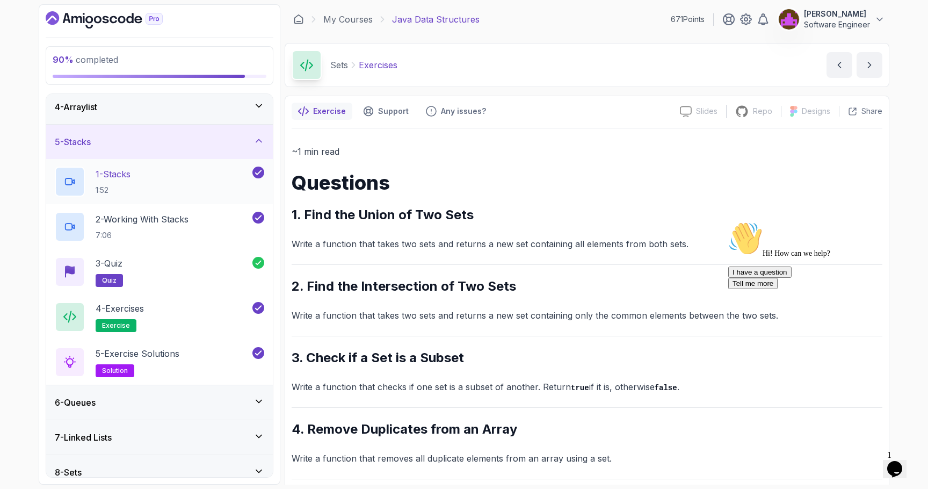
scroll to position [111, 0]
click at [187, 439] on div "7 - Linked Lists" at bounding box center [159, 435] width 209 height 13
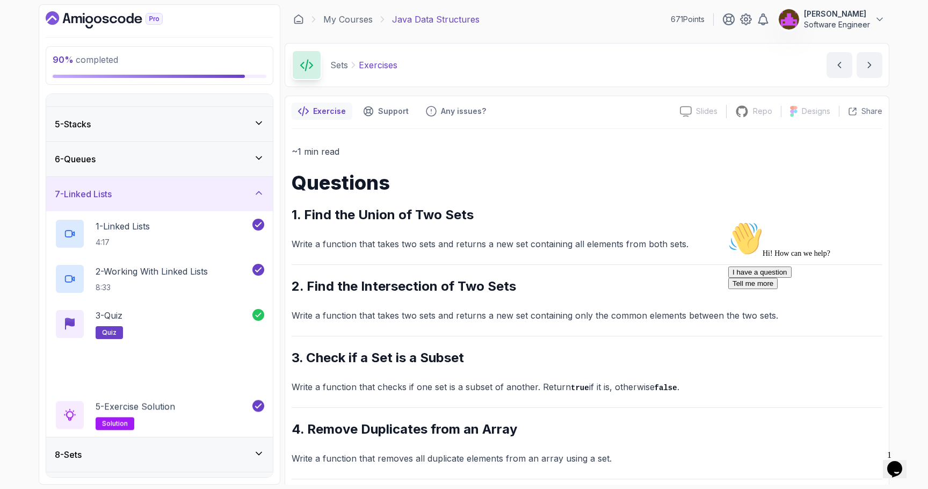
scroll to position [137, 0]
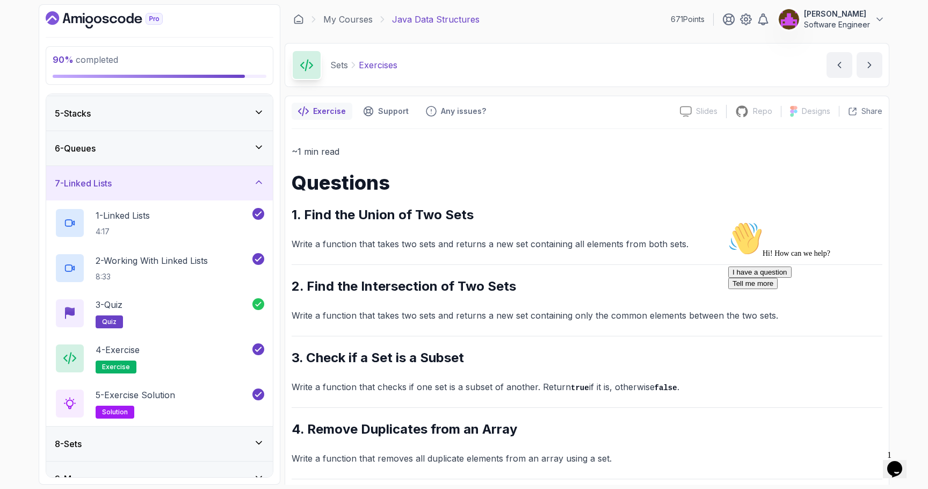
click at [192, 458] on div "8 - Sets" at bounding box center [159, 443] width 227 height 34
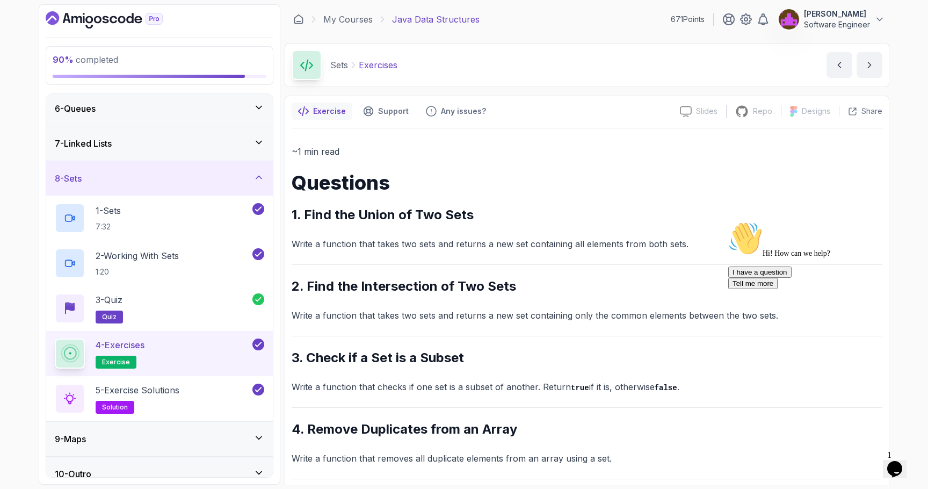
scroll to position [184, 0]
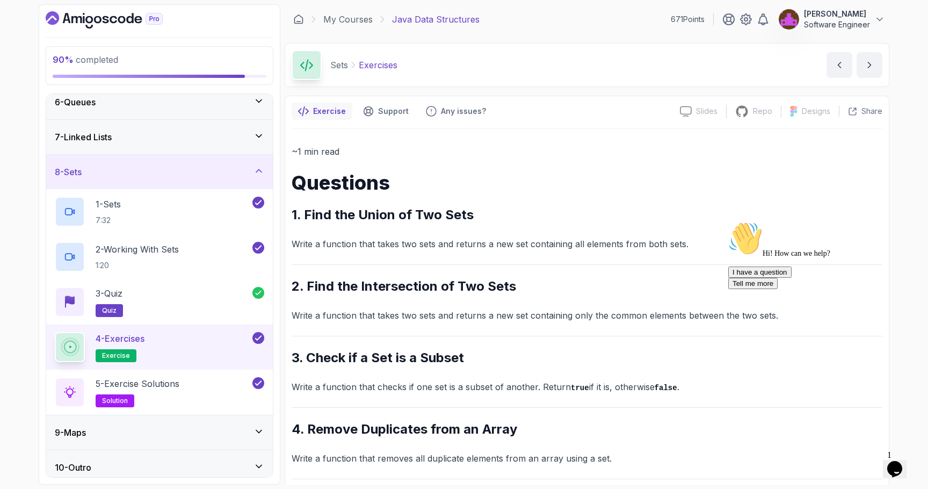
click at [176, 434] on div "9 - Maps" at bounding box center [159, 432] width 209 height 13
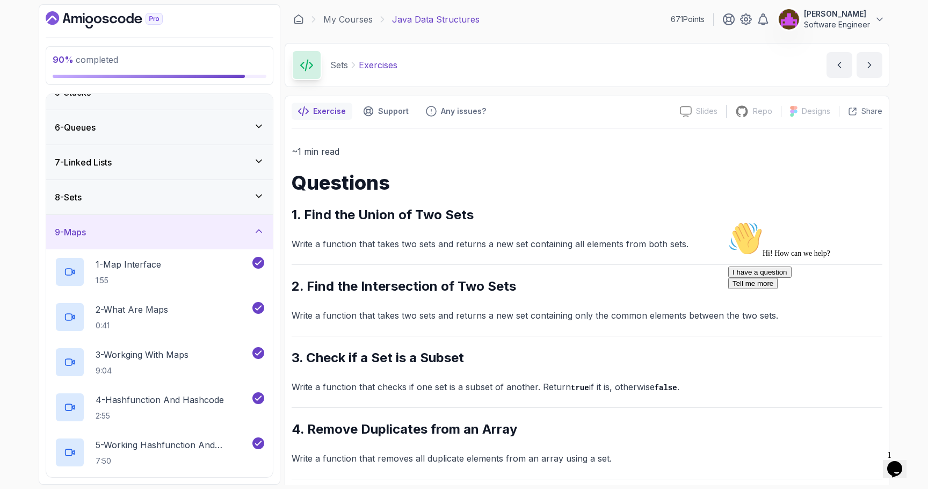
scroll to position [326, 0]
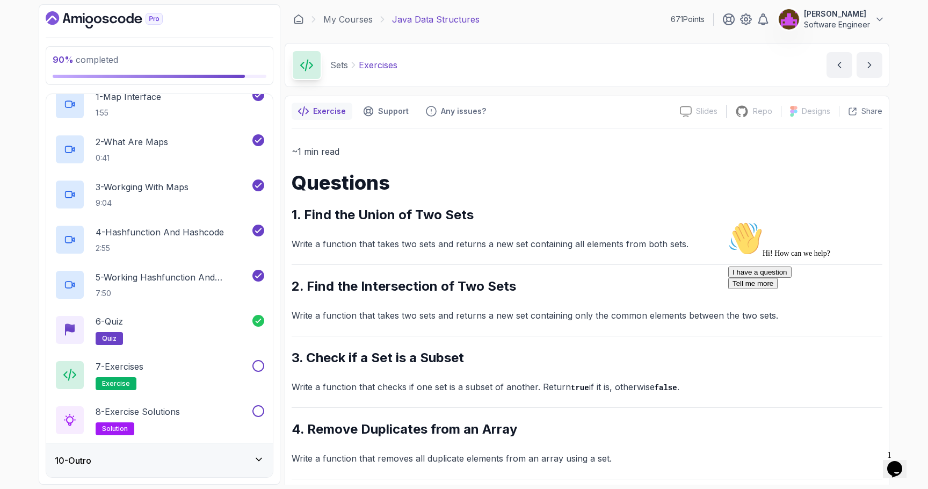
click at [187, 461] on div "10 - Outro" at bounding box center [159, 460] width 209 height 13
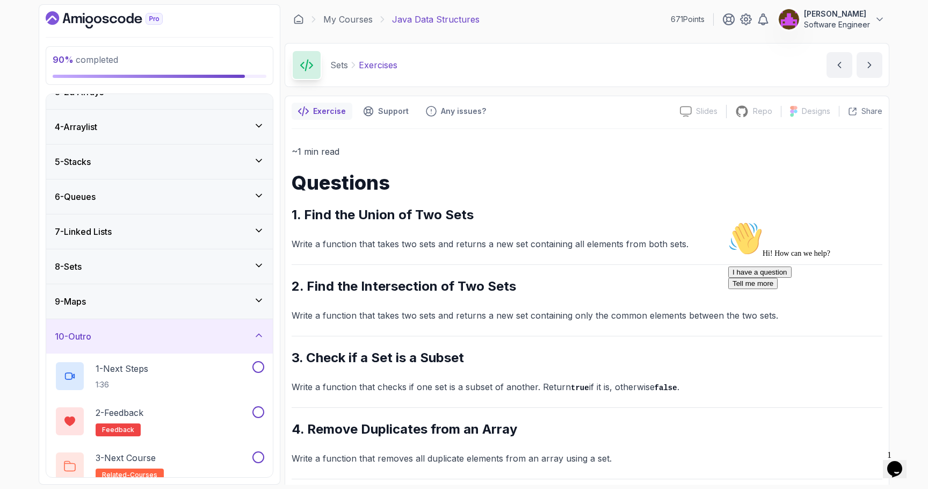
scroll to position [101, 0]
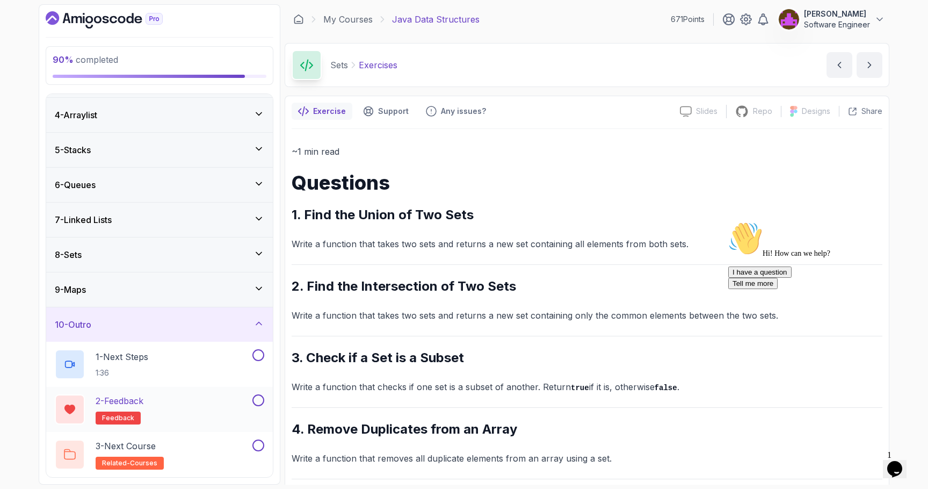
click at [171, 392] on div "2 - Feedback feedback" at bounding box center [159, 409] width 227 height 45
click at [174, 348] on div "1 - Next Steps 1:36" at bounding box center [159, 363] width 227 height 45
click at [148, 370] on p "1:36" at bounding box center [122, 372] width 53 height 11
